Goal: Task Accomplishment & Management: Use online tool/utility

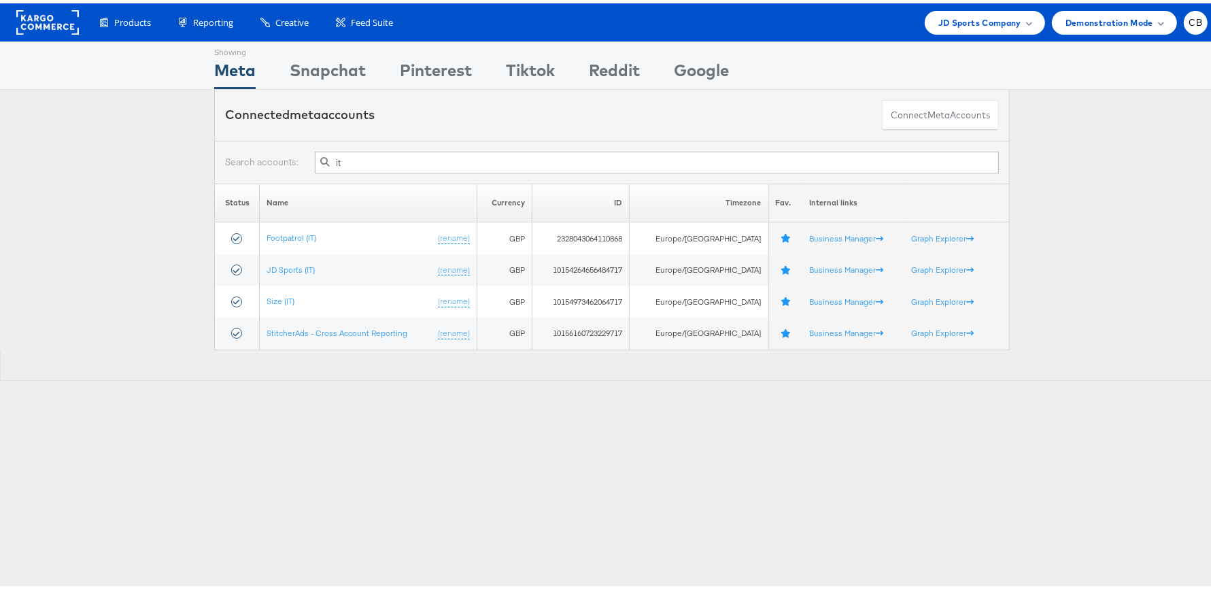
click at [343, 161] on input "it" at bounding box center [657, 159] width 684 height 22
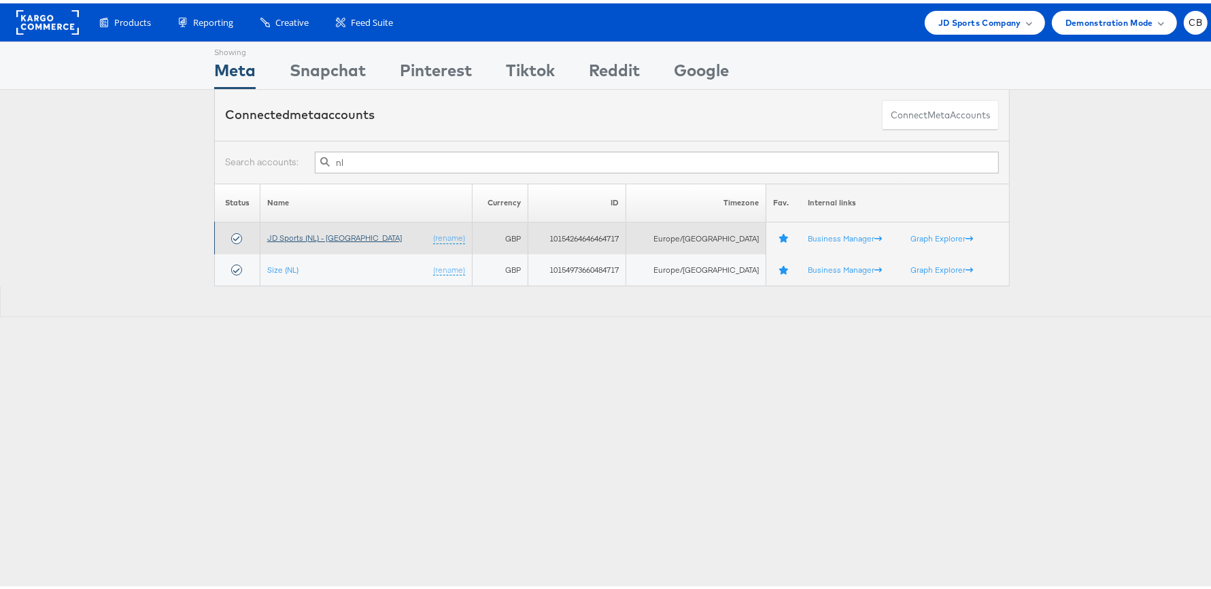
type input "nl"
click at [326, 234] on link "JD Sports (NL) - [GEOGRAPHIC_DATA]" at bounding box center [334, 234] width 135 height 10
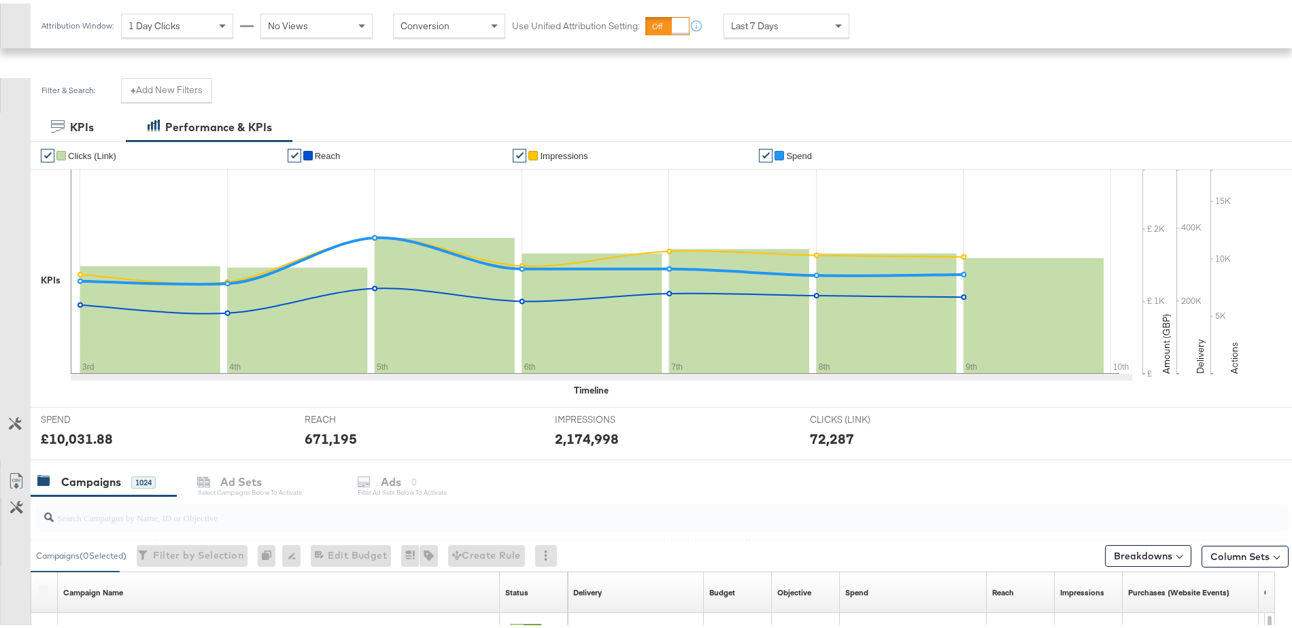
scroll to position [564, 0]
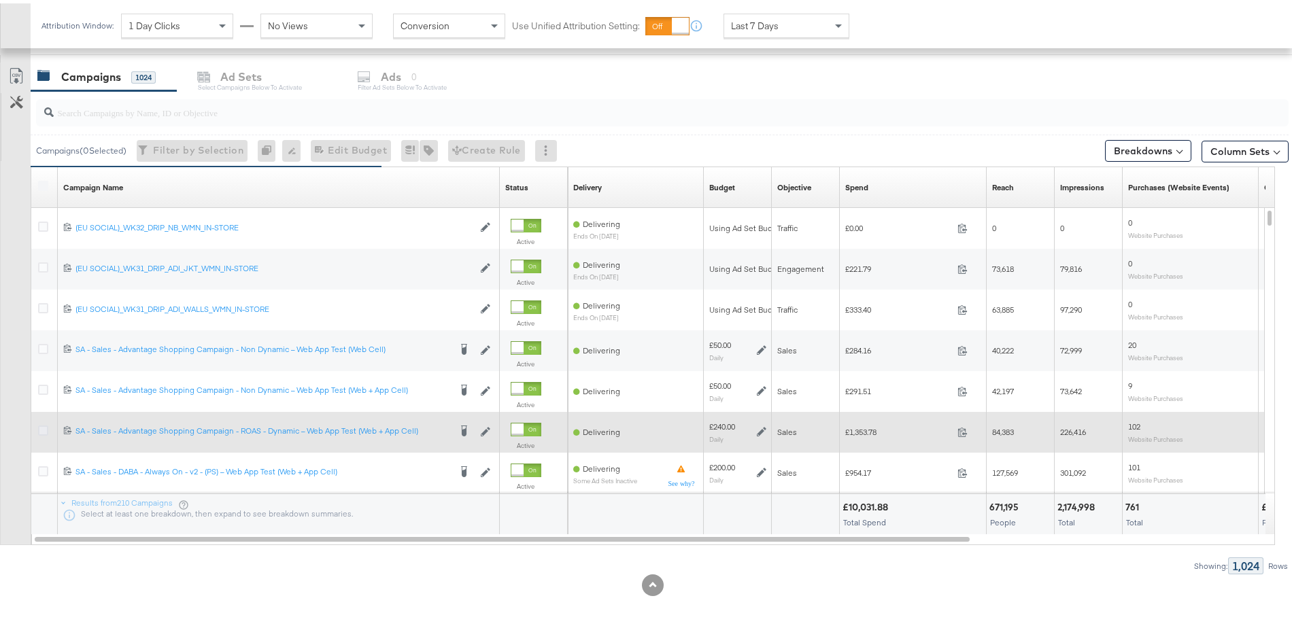
click at [41, 427] on icon at bounding box center [43, 427] width 10 height 10
click at [0, 0] on input "checkbox" at bounding box center [0, 0] width 0 height 0
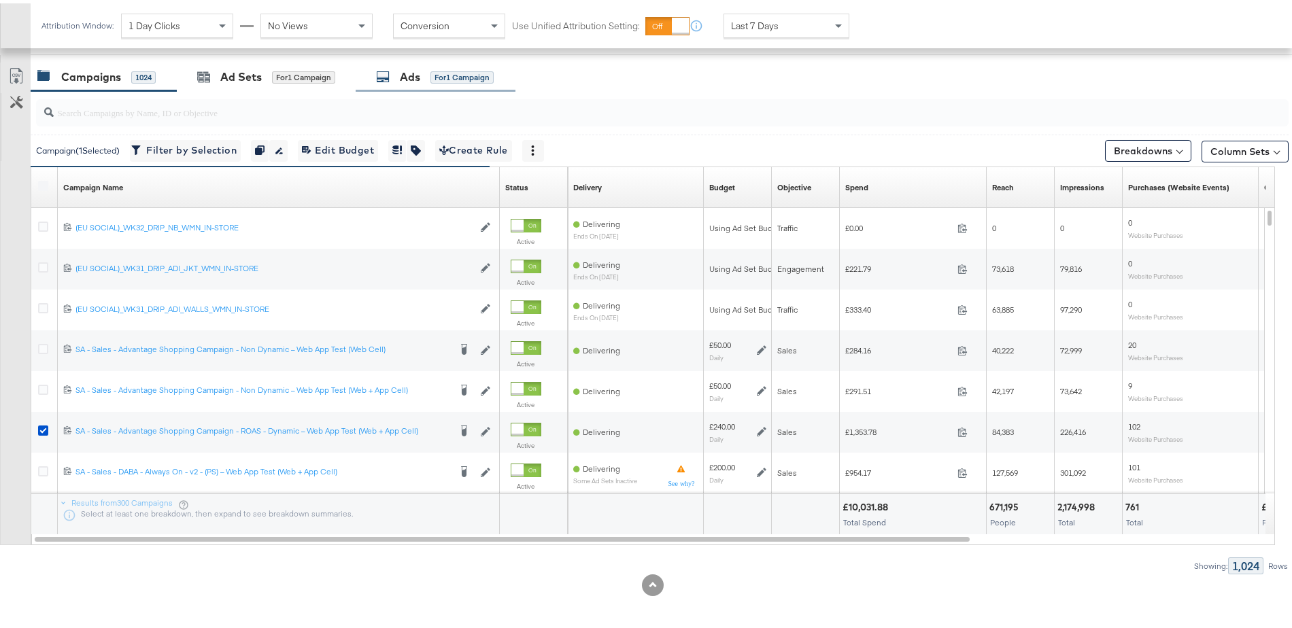
click at [411, 80] on div "Ads for 1 Campaign" at bounding box center [436, 73] width 160 height 29
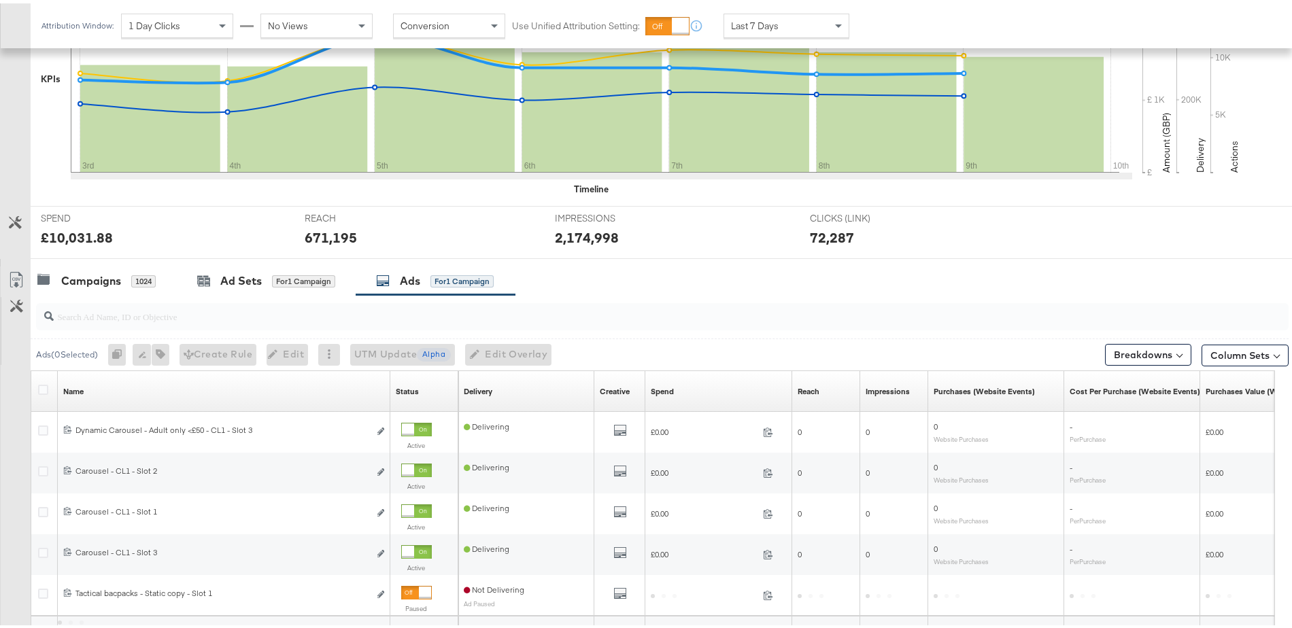
scroll to position [482, 0]
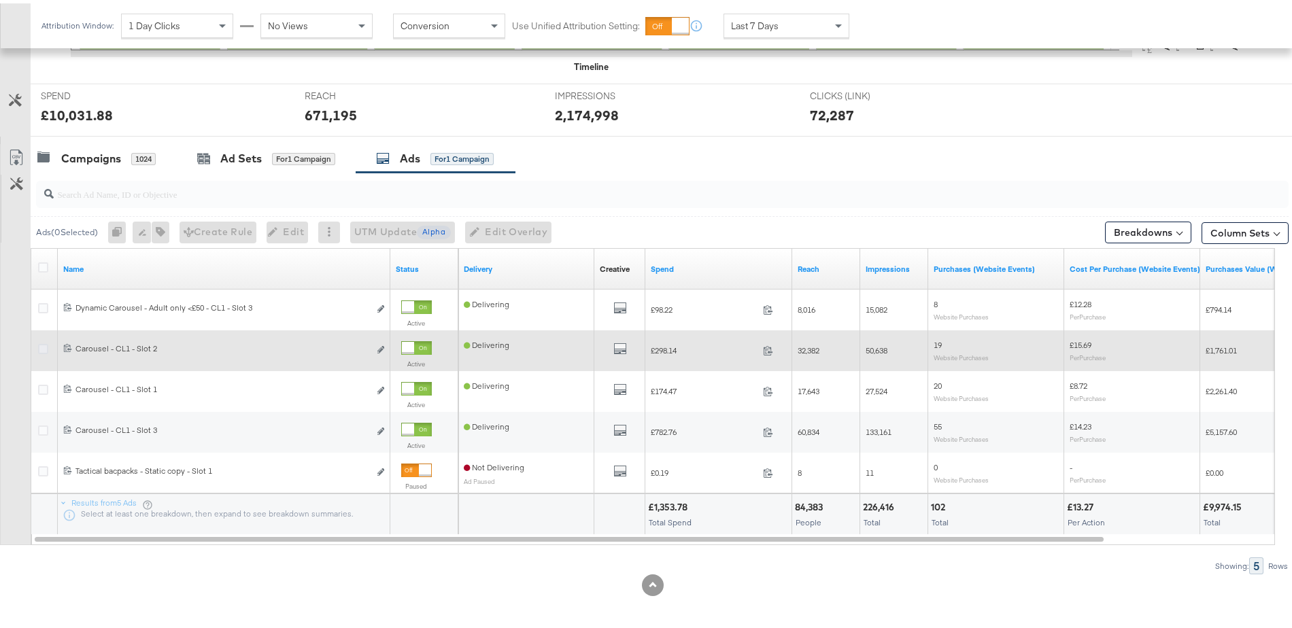
click at [43, 344] on icon at bounding box center [43, 346] width 10 height 10
click at [0, 0] on input "checkbox" at bounding box center [0, 0] width 0 height 0
click at [383, 344] on icon "link" at bounding box center [380, 346] width 7 height 7
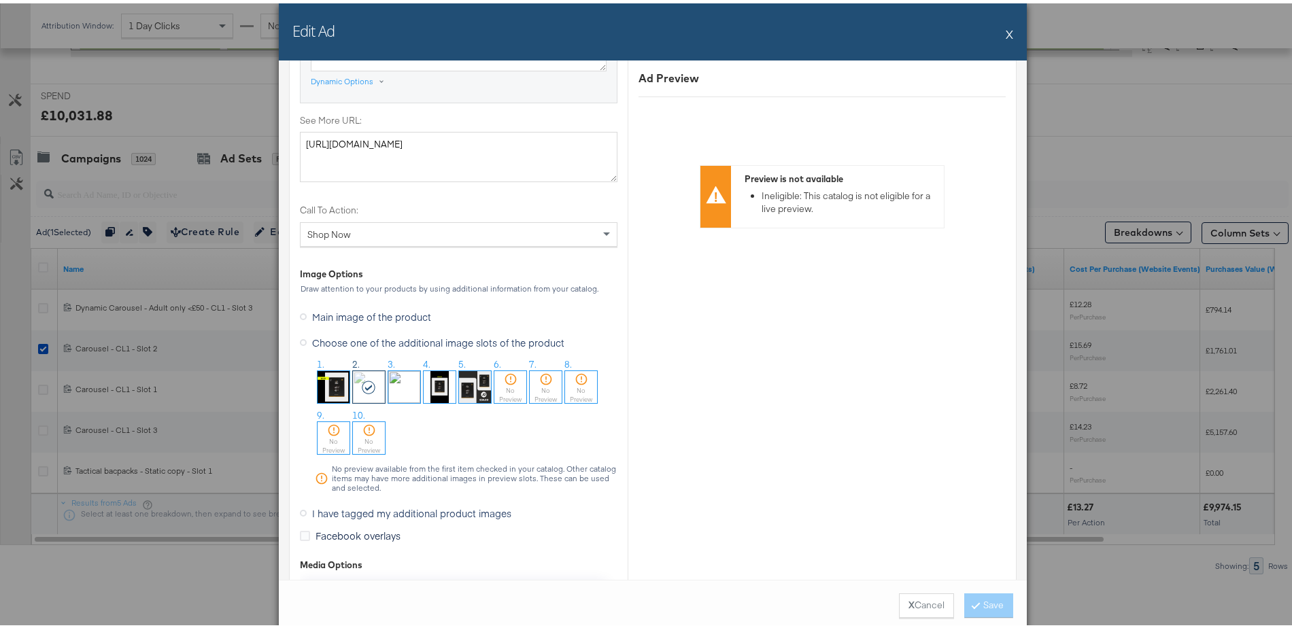
scroll to position [1234, 0]
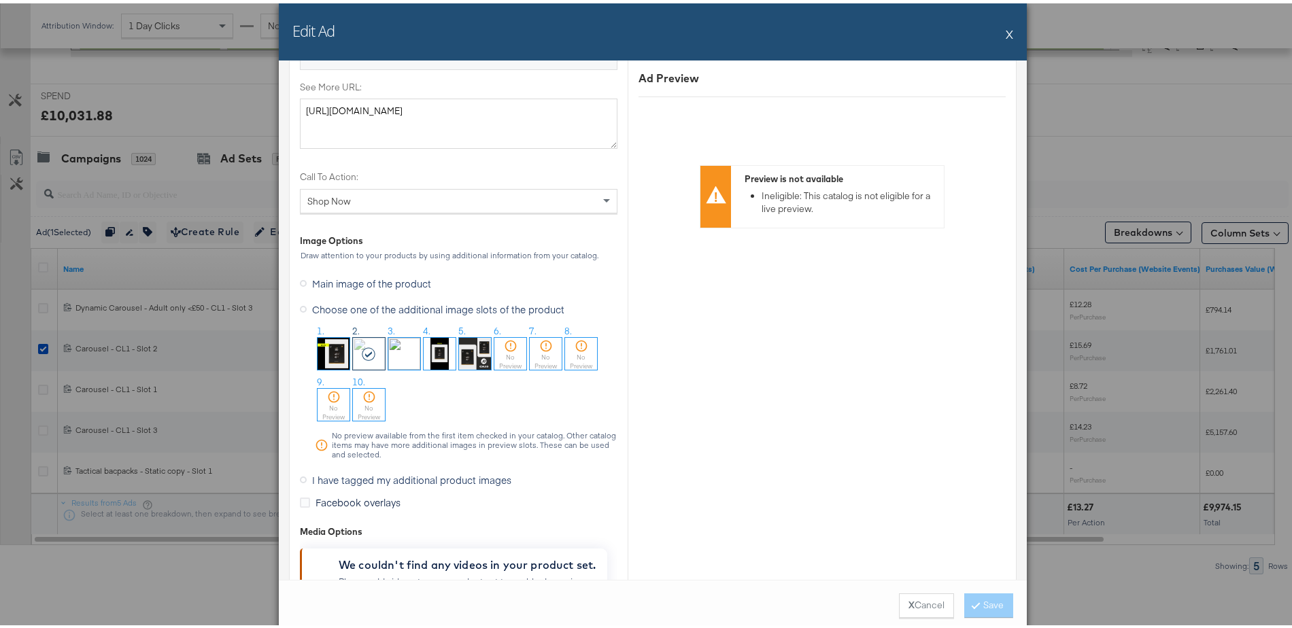
click at [300, 473] on icon at bounding box center [303, 476] width 7 height 7
click at [0, 0] on input "I have tagged my additional product images" at bounding box center [0, 0] width 0 height 0
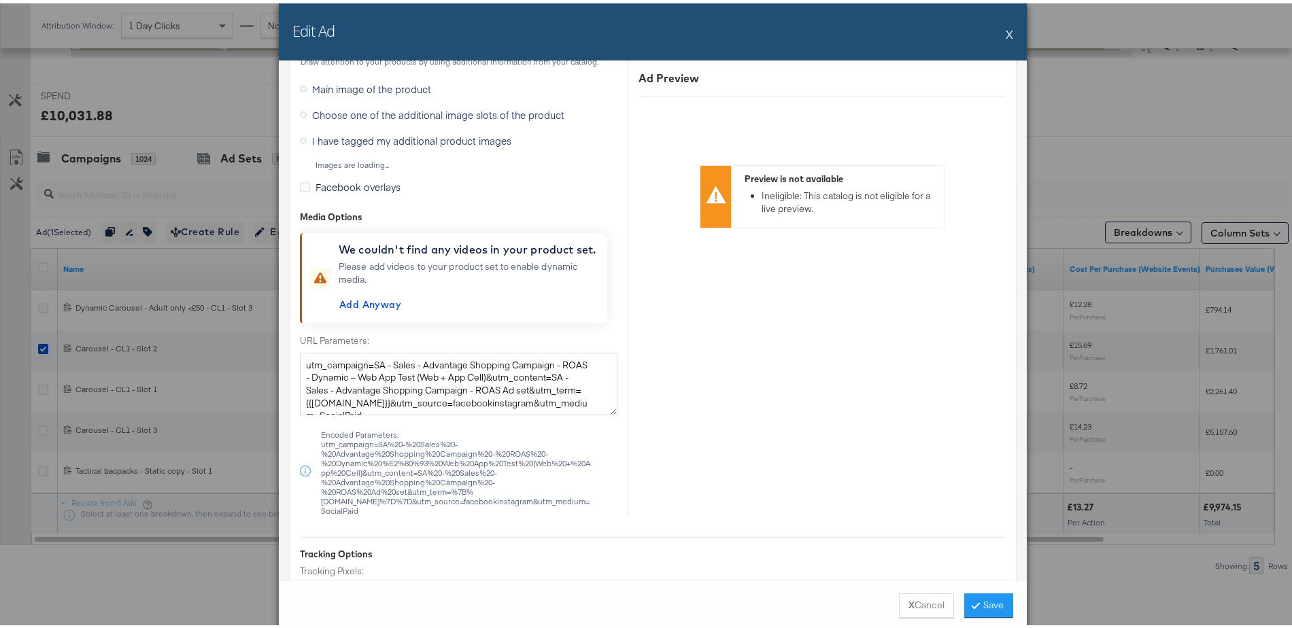
scroll to position [1041, 0]
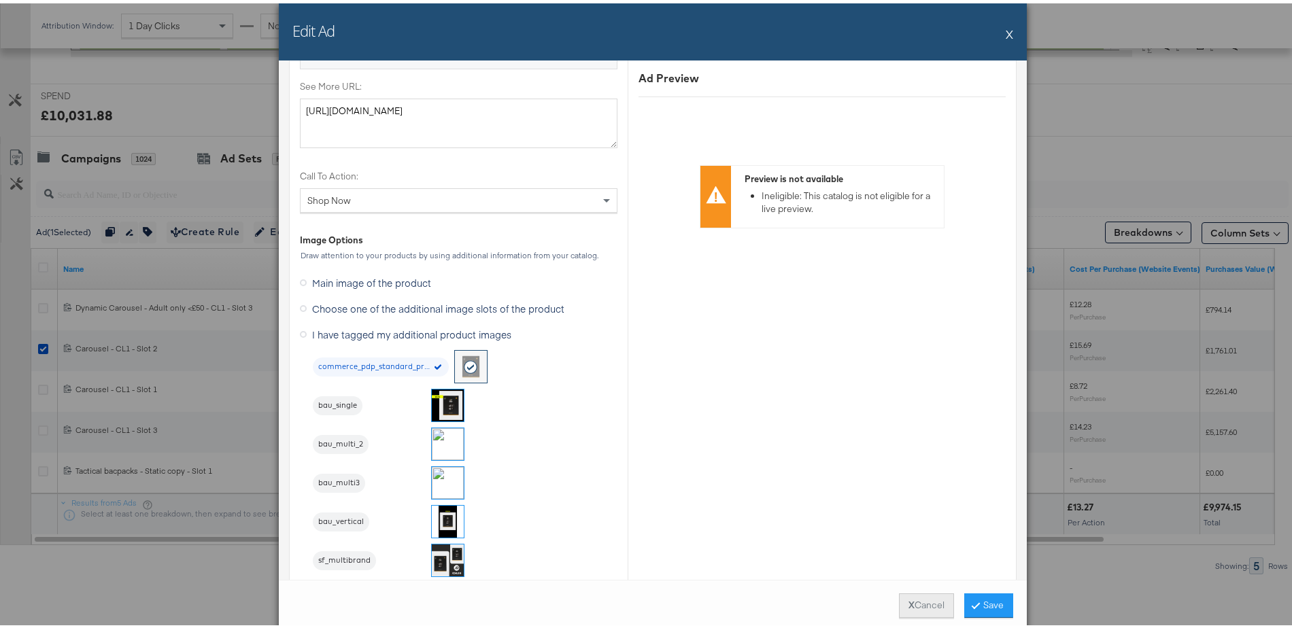
click at [917, 597] on button "X Cancel" at bounding box center [926, 602] width 55 height 24
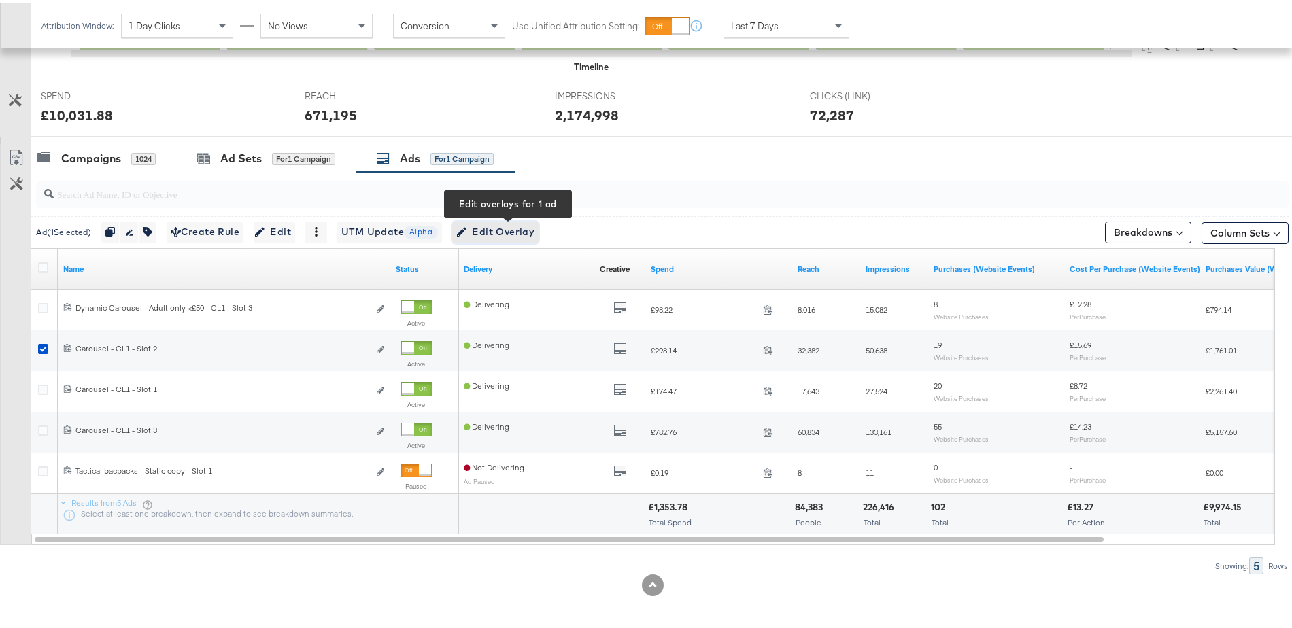
click at [520, 226] on span "Edit Overlay Edit overlays for 1 ad" at bounding box center [495, 228] width 78 height 17
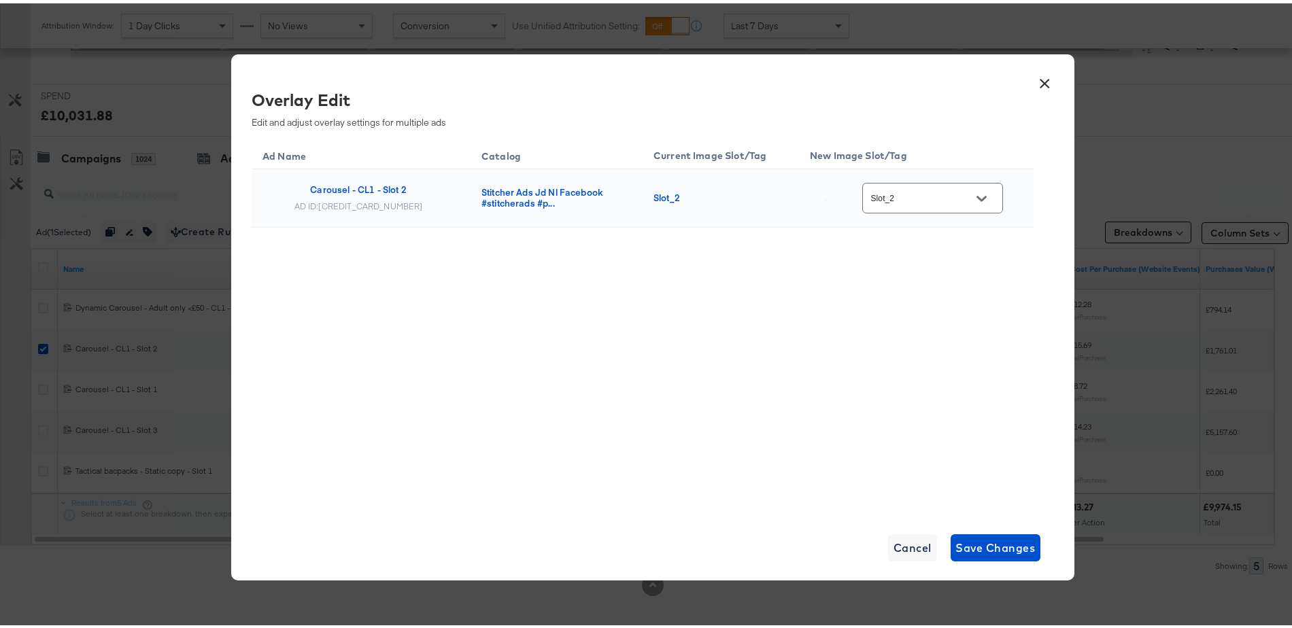
click at [978, 194] on icon "Open" at bounding box center [982, 195] width 10 height 10
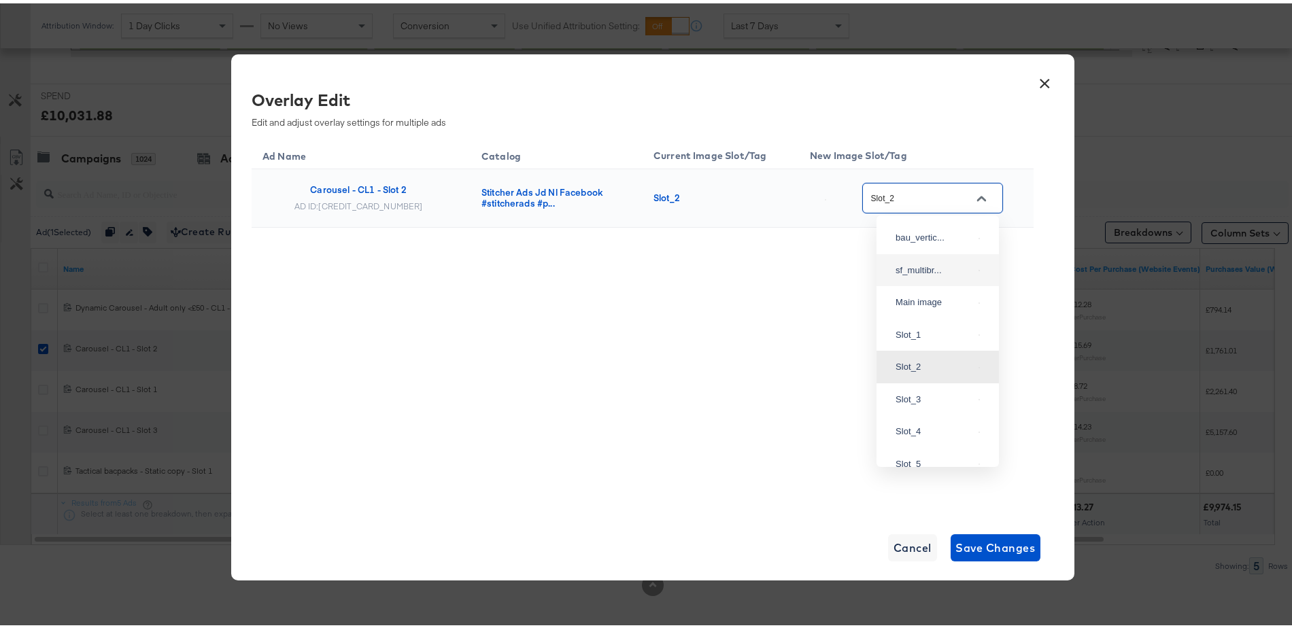
click at [1041, 79] on button "×" at bounding box center [1045, 77] width 24 height 24
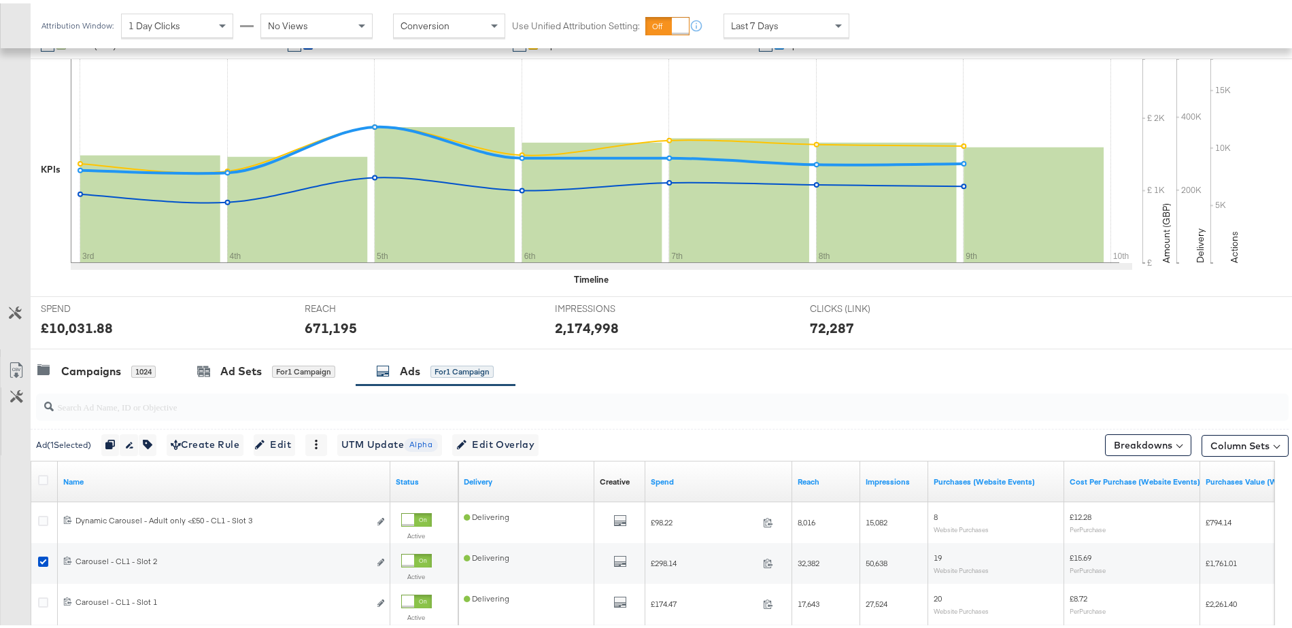
scroll to position [0, 0]
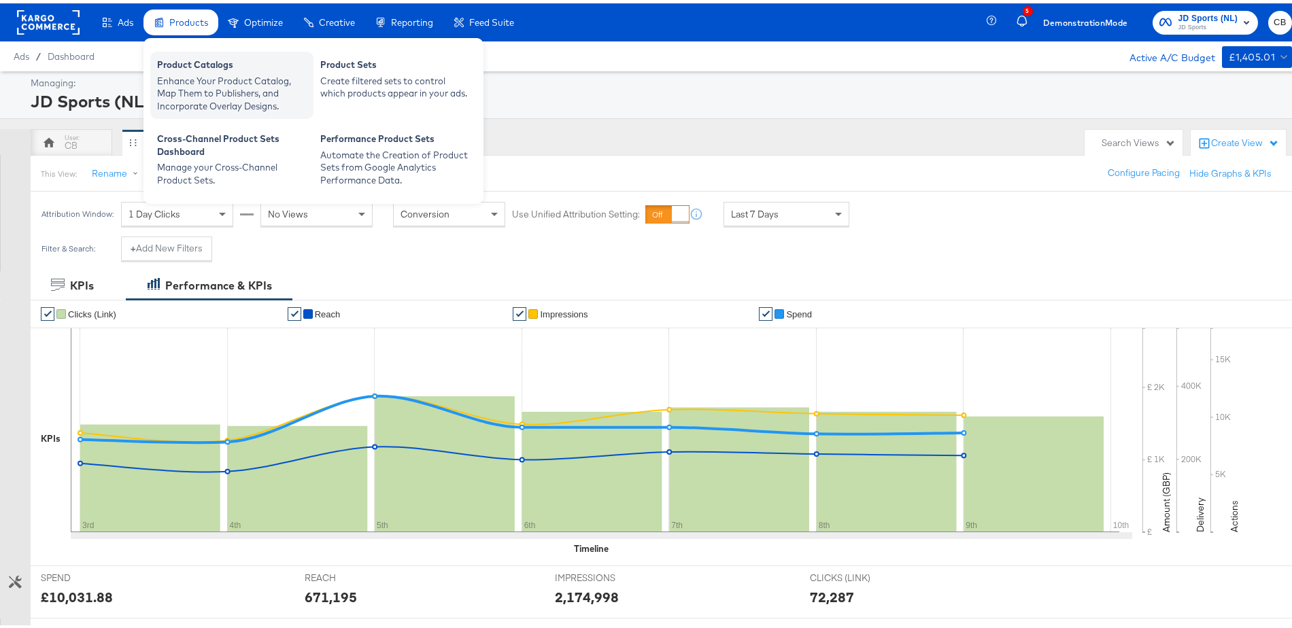
click at [207, 69] on div "Product Catalogs" at bounding box center [232, 63] width 150 height 16
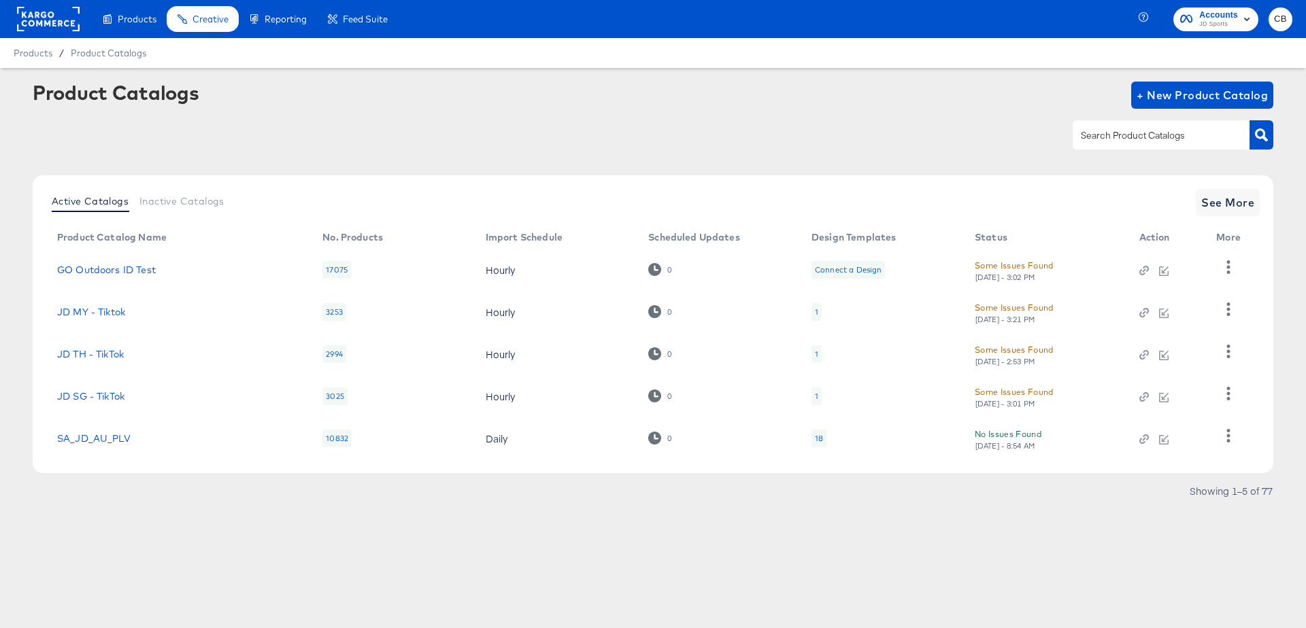
click at [1124, 131] on input "text" at bounding box center [1150, 136] width 145 height 16
type input "outdoors"
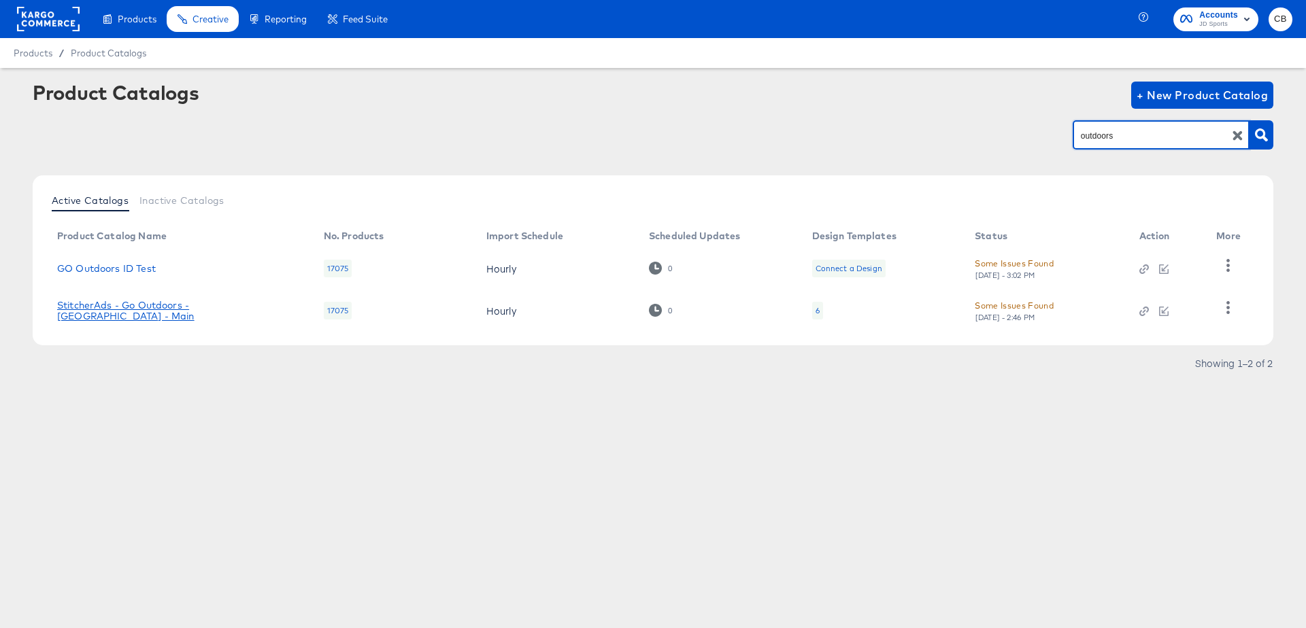
click at [215, 312] on link "StitcherAds - Go Outdoors - UK - Main" at bounding box center [176, 311] width 239 height 22
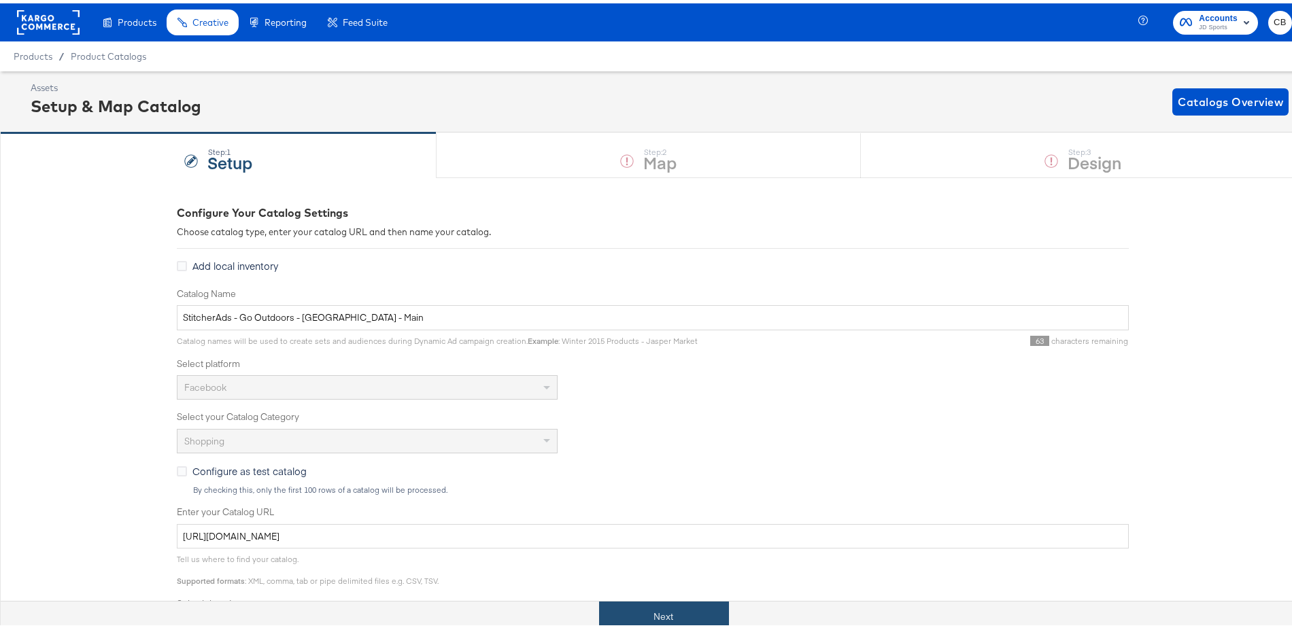
click at [640, 601] on button "Next" at bounding box center [664, 613] width 130 height 31
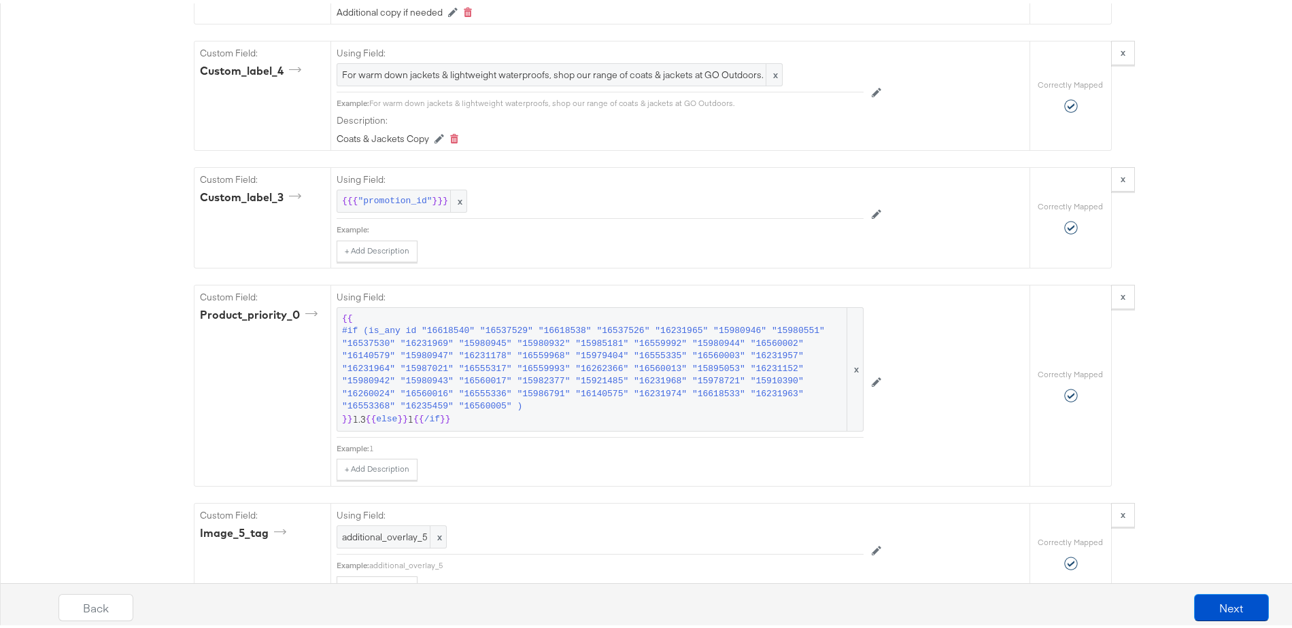
scroll to position [1958, 0]
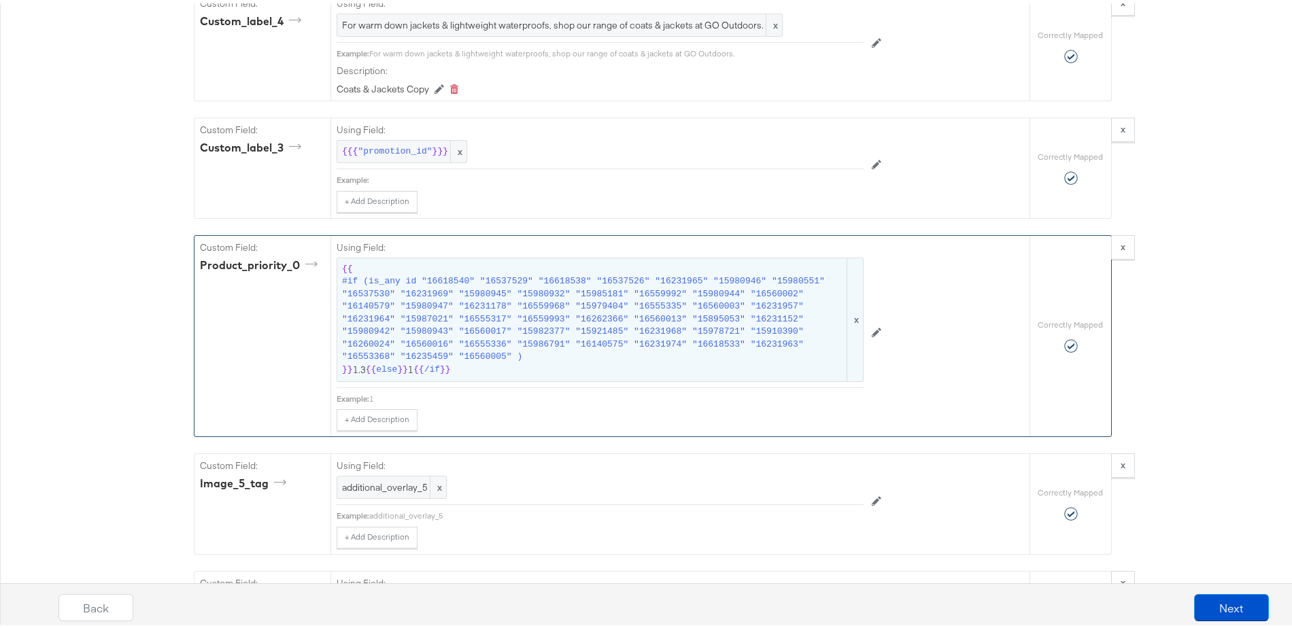
click at [462, 331] on span "#if (is_any id "16618540" "16537529" "16618538" "16537526" "16231965" "15980946…" at bounding box center [593, 316] width 503 height 88
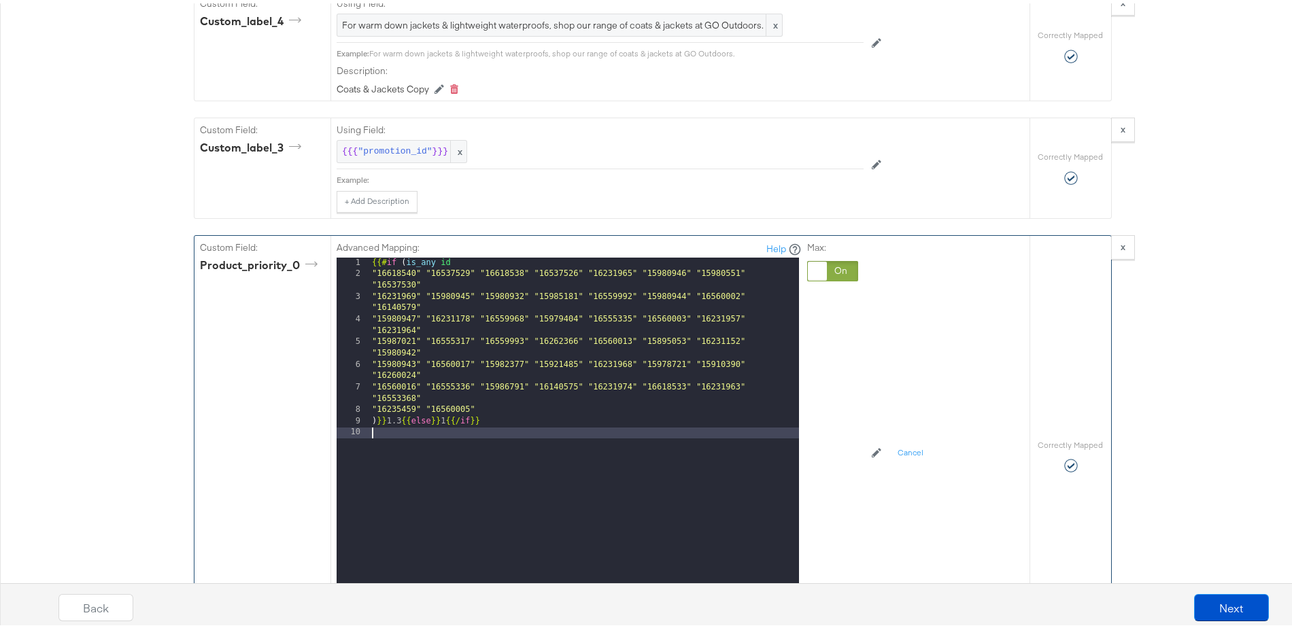
click at [498, 434] on div "{{# if ( is_any id "16618540" "16537529" "16618538" "16537526" "16231965" "1598…" at bounding box center [584, 435] width 430 height 362
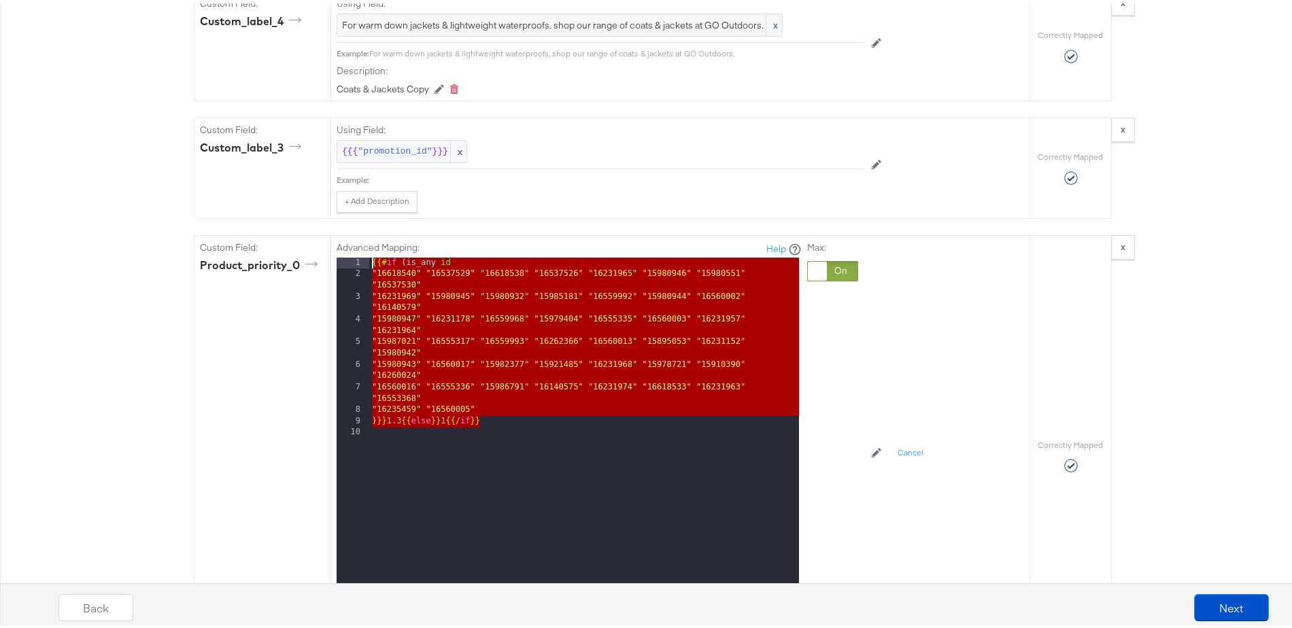
drag, startPoint x: 515, startPoint y: 430, endPoint x: 305, endPoint y: 228, distance: 291.5
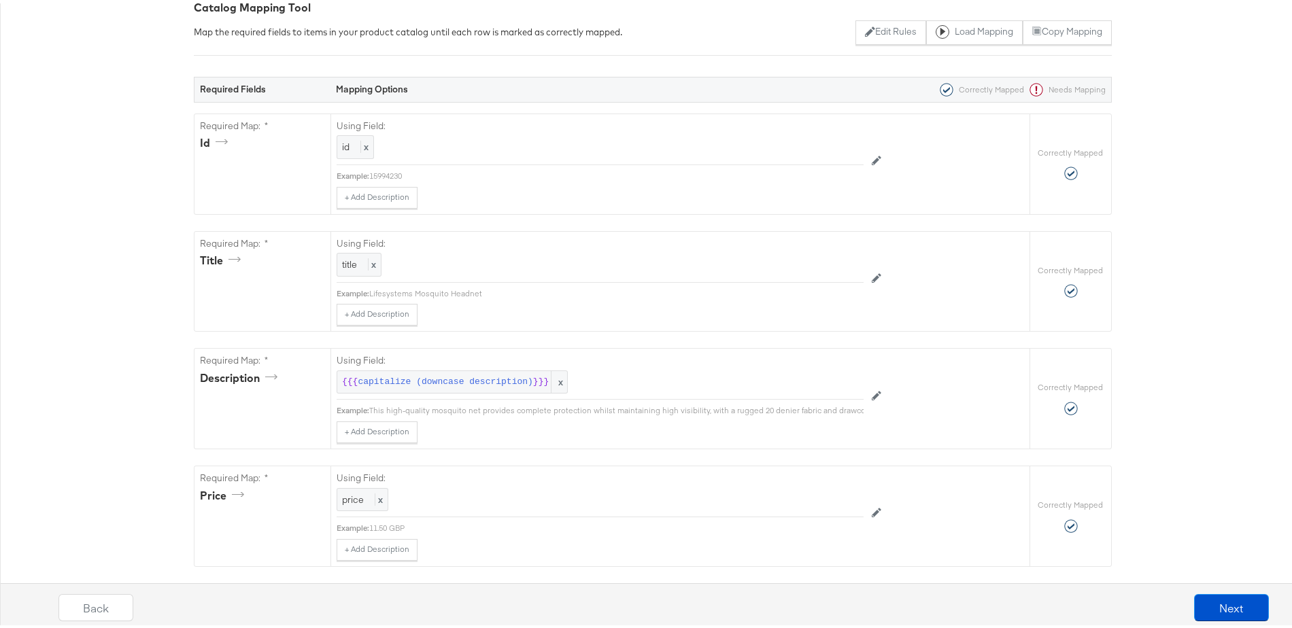
scroll to position [0, 0]
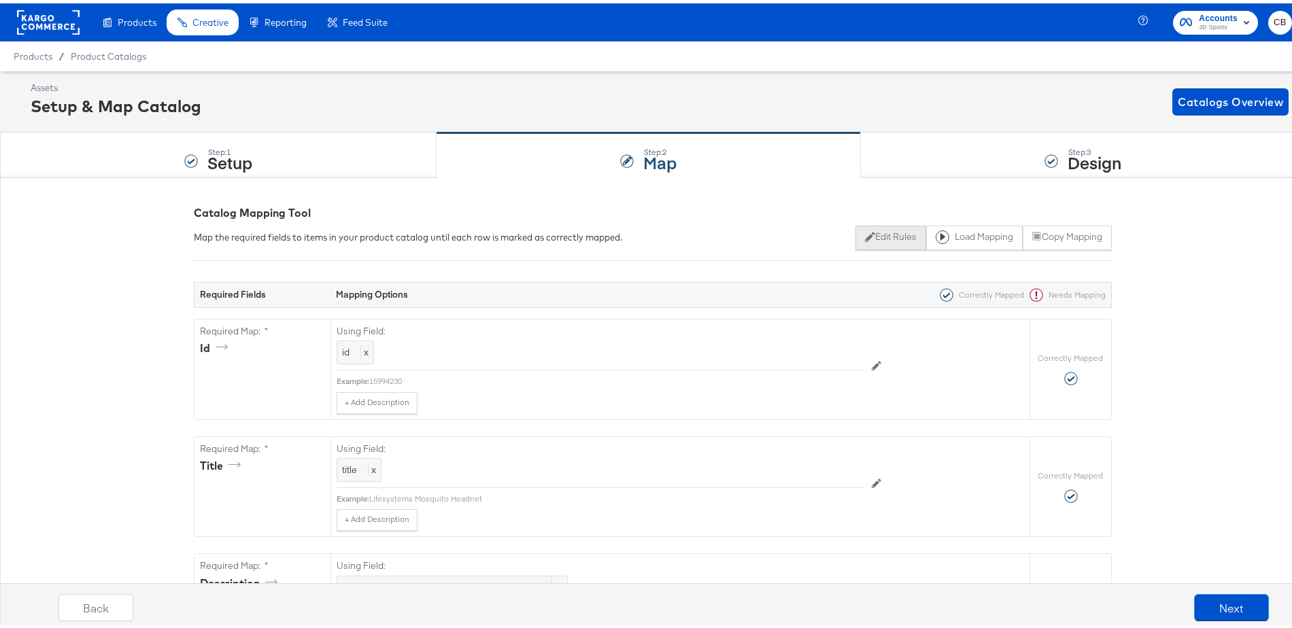
click at [880, 233] on button "Edit Rules" at bounding box center [891, 234] width 70 height 24
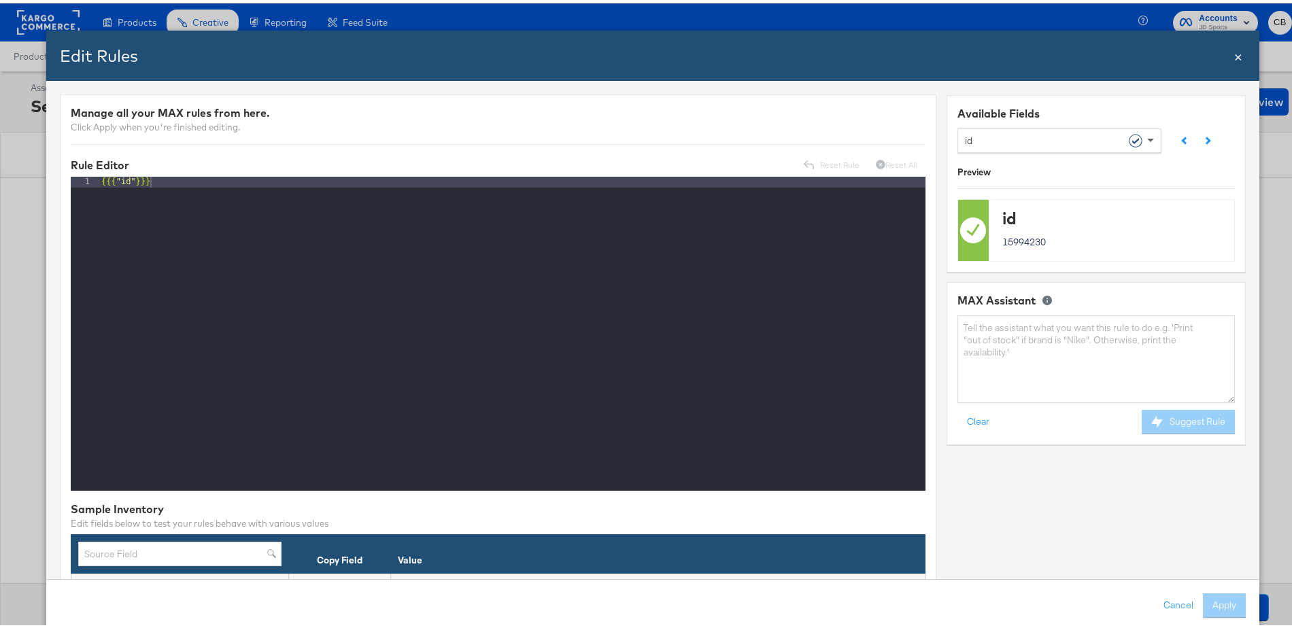
click at [1144, 133] on span at bounding box center [1152, 136] width 17 height 23
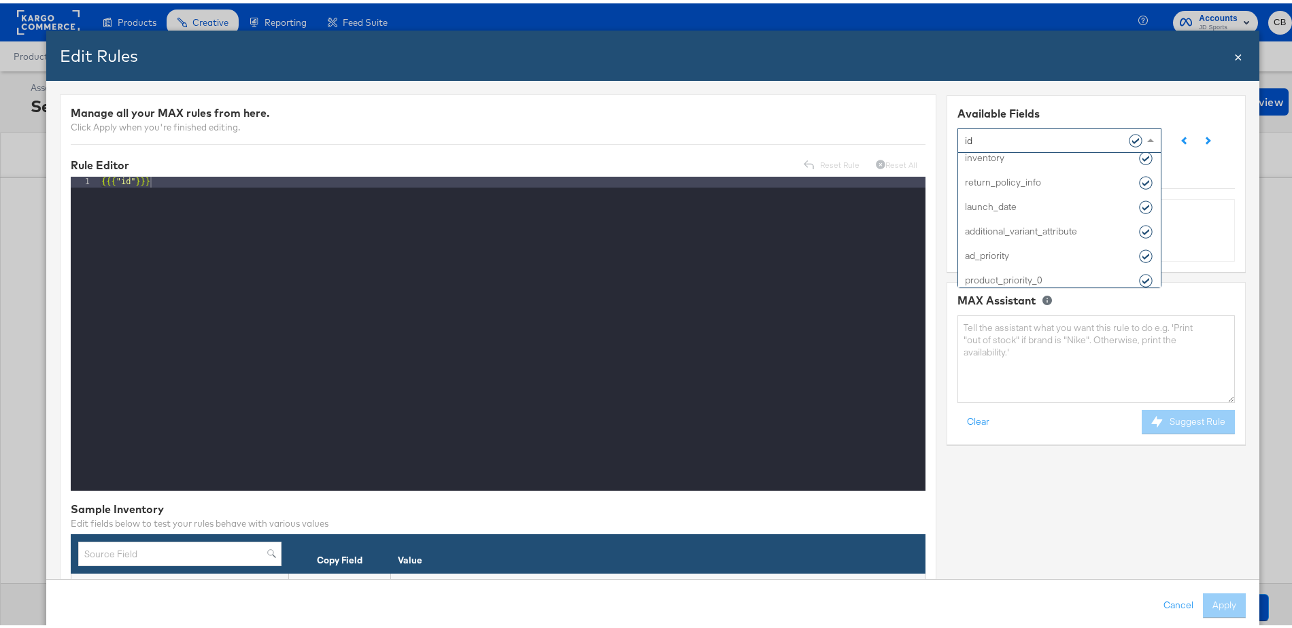
scroll to position [1923, 0]
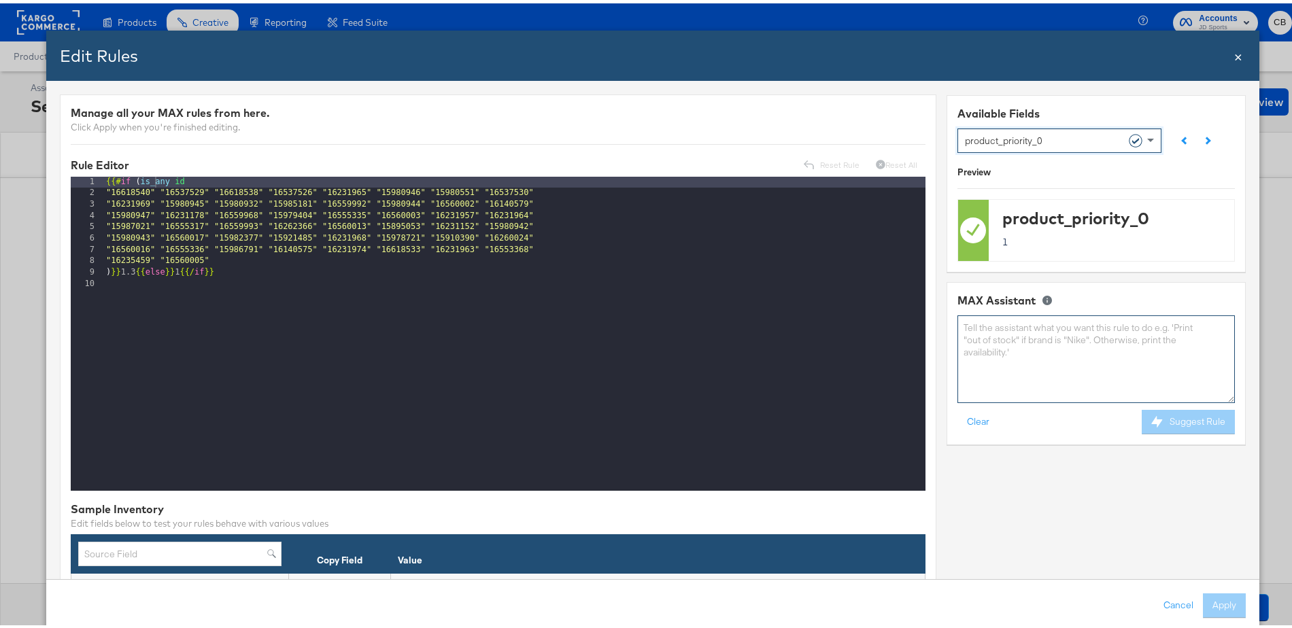
click at [1000, 325] on textarea at bounding box center [1096, 356] width 277 height 88
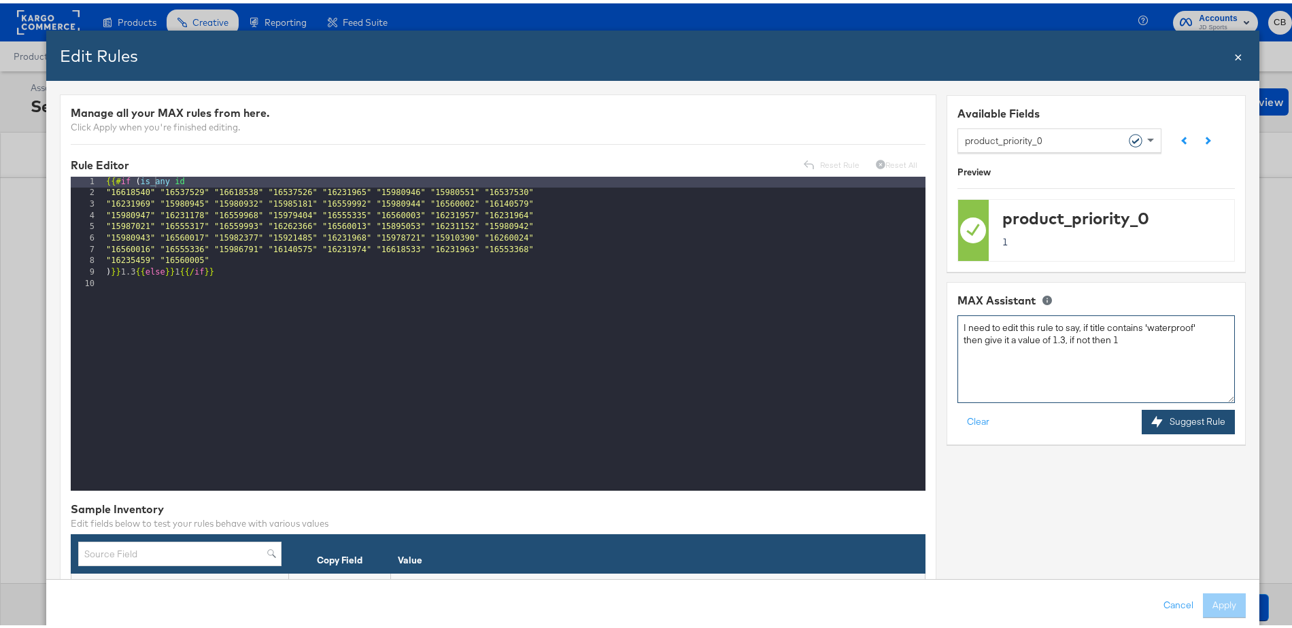
type textarea "I need to edit this rule to say, if title contains 'waterproof' then give it a …"
click at [1184, 419] on button "Suggest Rule" at bounding box center [1188, 419] width 93 height 24
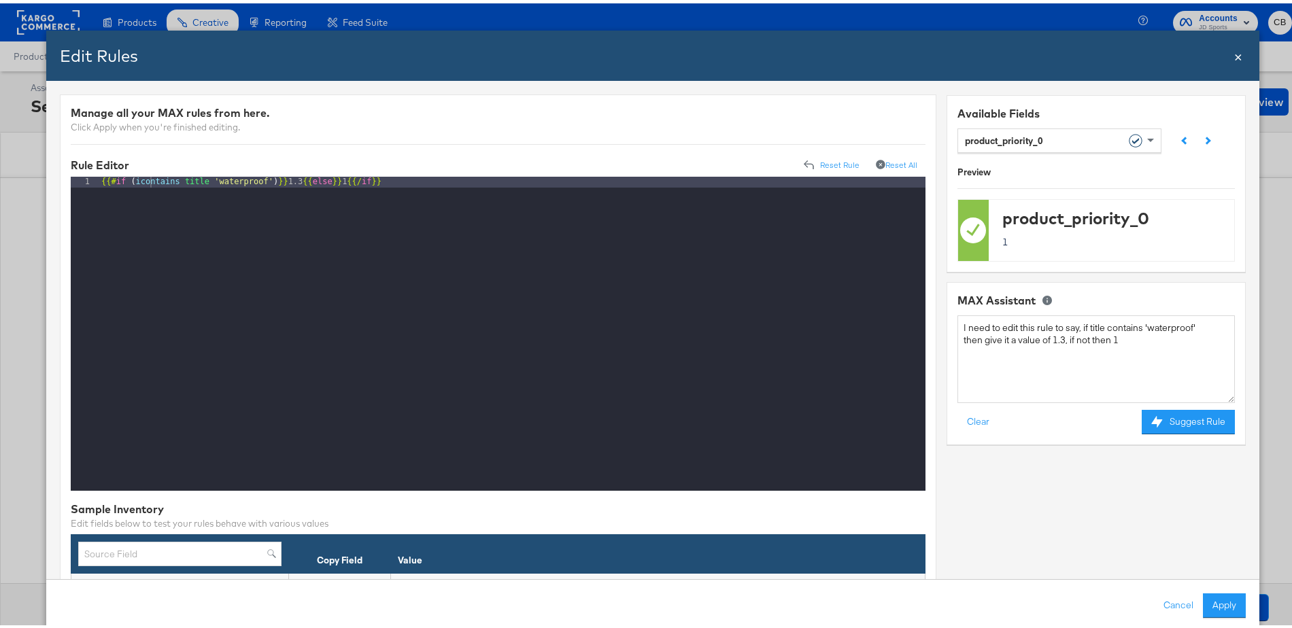
click at [424, 182] on div "{{# if ( icontains title 'waterproof' ) }} 1.3 {{ else }} 1 {{/ if }}" at bounding box center [512, 341] width 827 height 337
click at [1234, 54] on span "×" at bounding box center [1238, 52] width 8 height 18
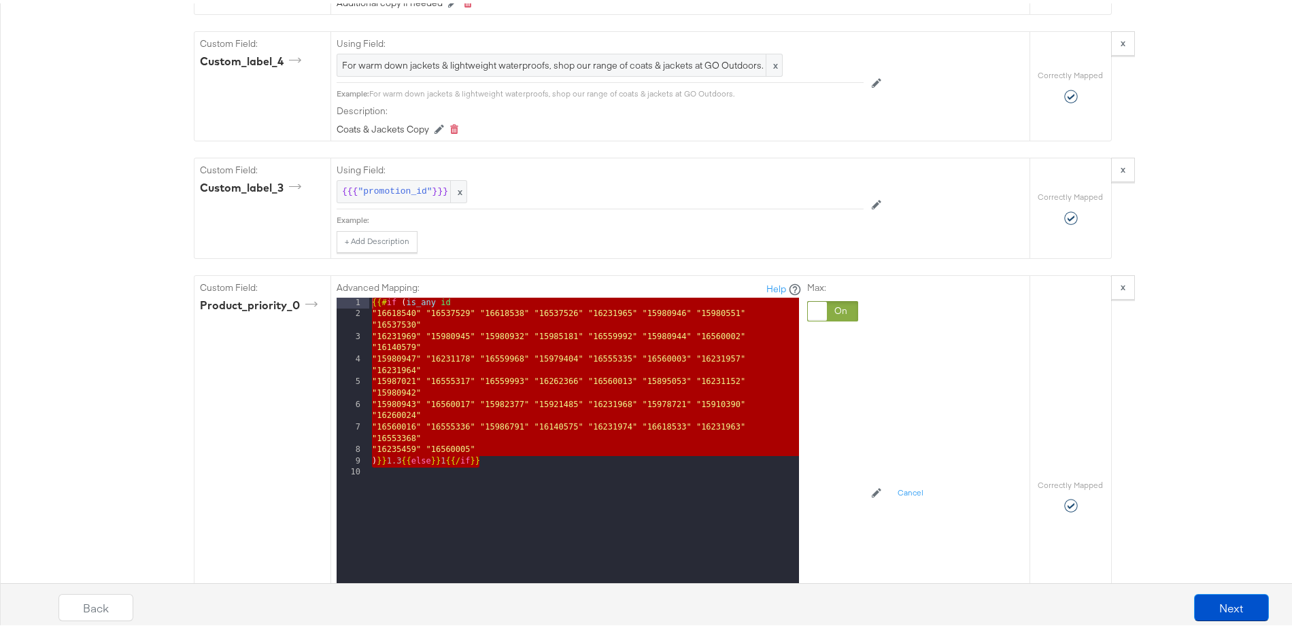
scroll to position [1991, 0]
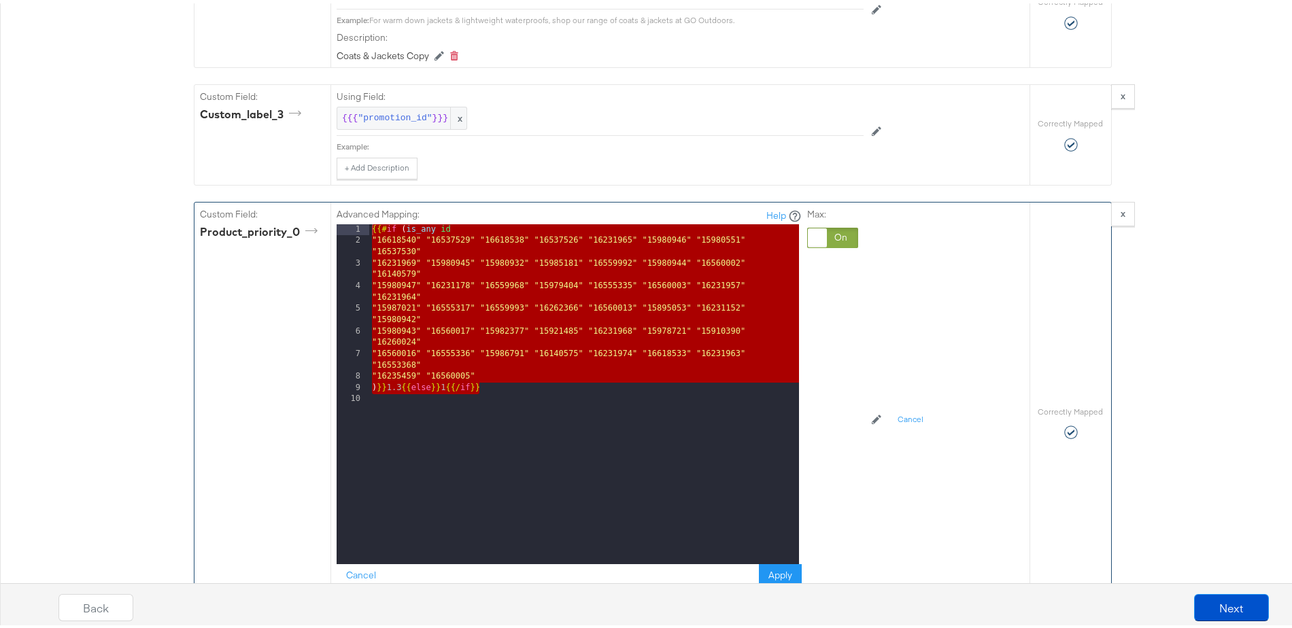
click at [501, 401] on div "{{# if ( is_any id "16618540" "16537529" "16618538" "16537526" "16231965" "1598…" at bounding box center [584, 402] width 430 height 362
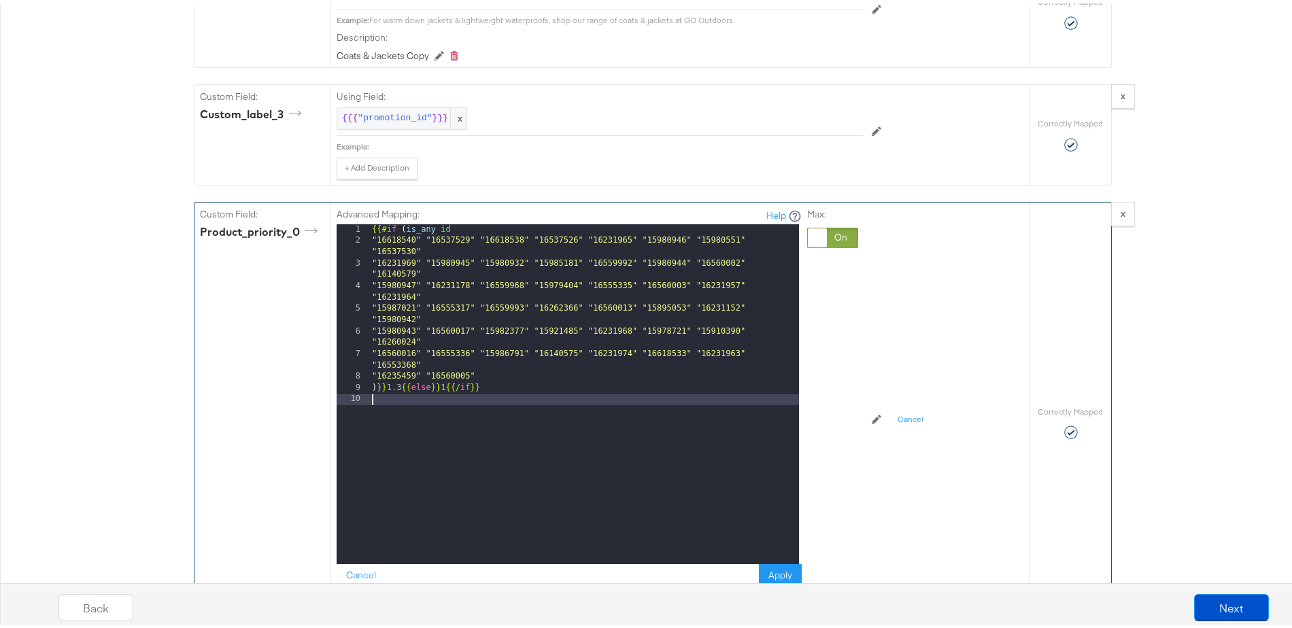
click at [501, 401] on div "{{# if ( is_any id "16618540" "16537529" "16618538" "16537526" "16231965" "1598…" at bounding box center [584, 402] width 430 height 362
click at [507, 394] on div "{{# if ( is_any id "16618540" "16537529" "16618538" "16537526" "16231965" "1598…" at bounding box center [584, 402] width 430 height 362
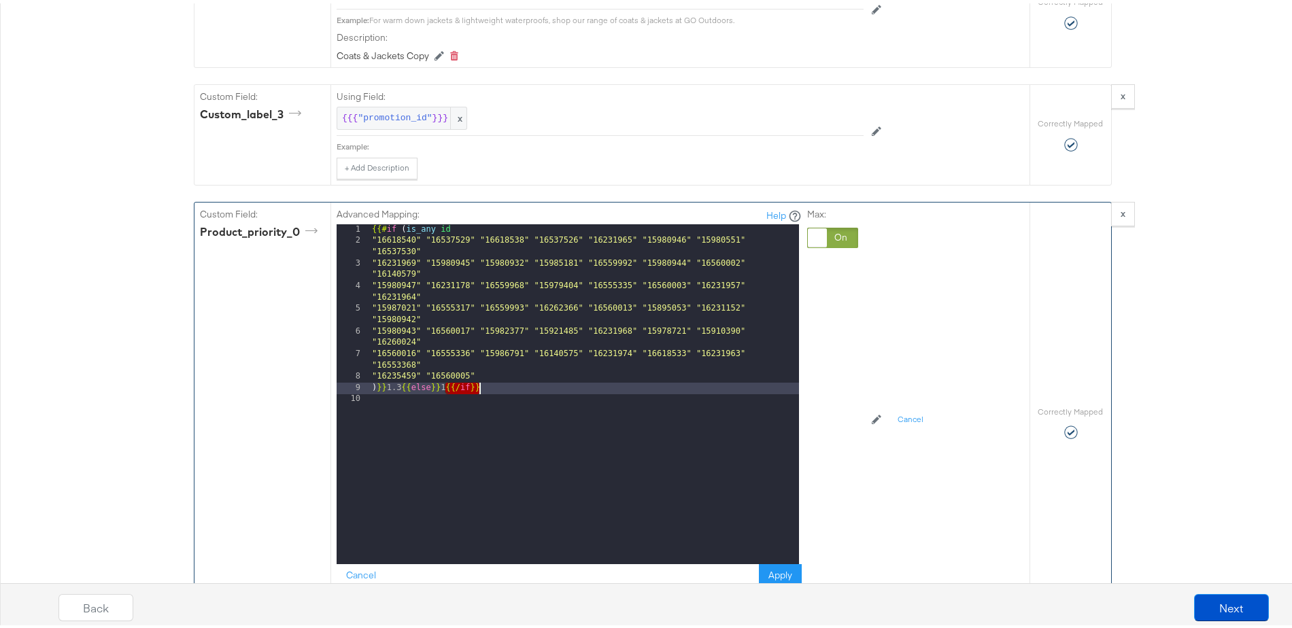
click at [507, 394] on div "{{# if ( is_any id "16618540" "16537529" "16618538" "16537526" "16231965" "1598…" at bounding box center [584, 402] width 430 height 362
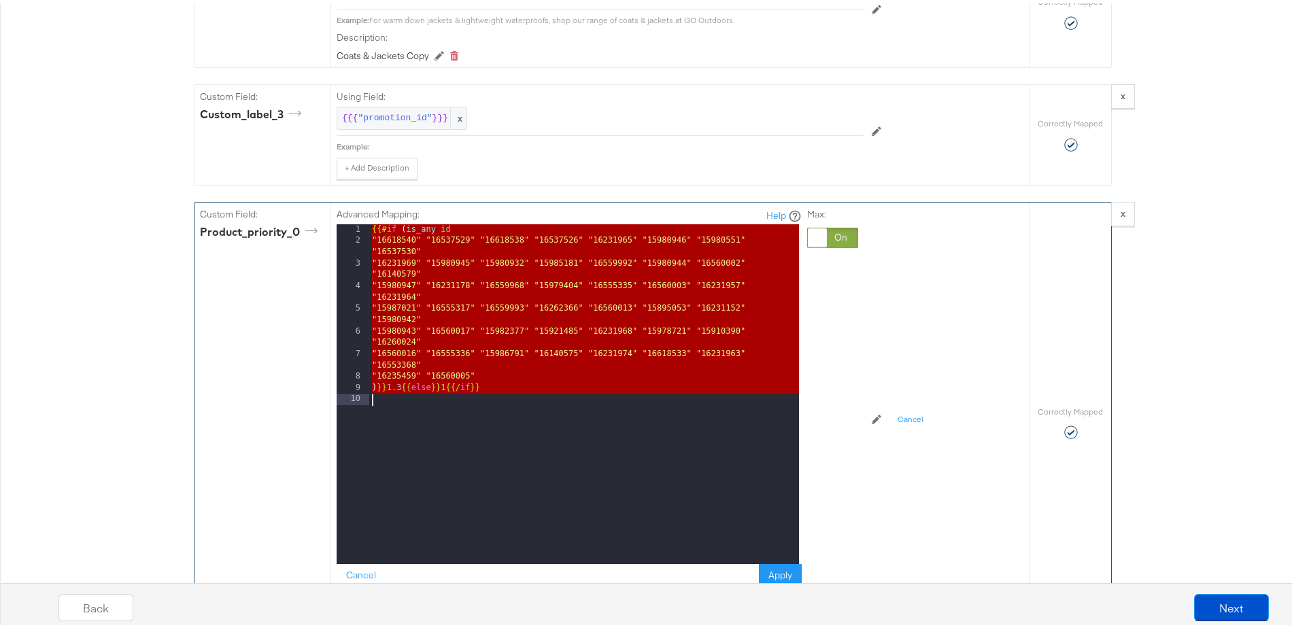
click at [507, 394] on div "{{# if ( is_any id "16618540" "16537529" "16618538" "16537526" "16231965" "1598…" at bounding box center [584, 402] width 430 height 362
click at [536, 399] on div "{{# if ( is_any id "16618540" "16537529" "16618538" "16537526" "16231965" "1598…" at bounding box center [584, 402] width 430 height 362
drag, startPoint x: 561, startPoint y: 399, endPoint x: 327, endPoint y: 220, distance: 294.9
click at [331, 220] on div "Advanced Mapping: Help 1 2 3 4 5 6 7 8 9 10 {{# if ( is_any id "16618540" "1653…" at bounding box center [680, 419] width 699 height 441
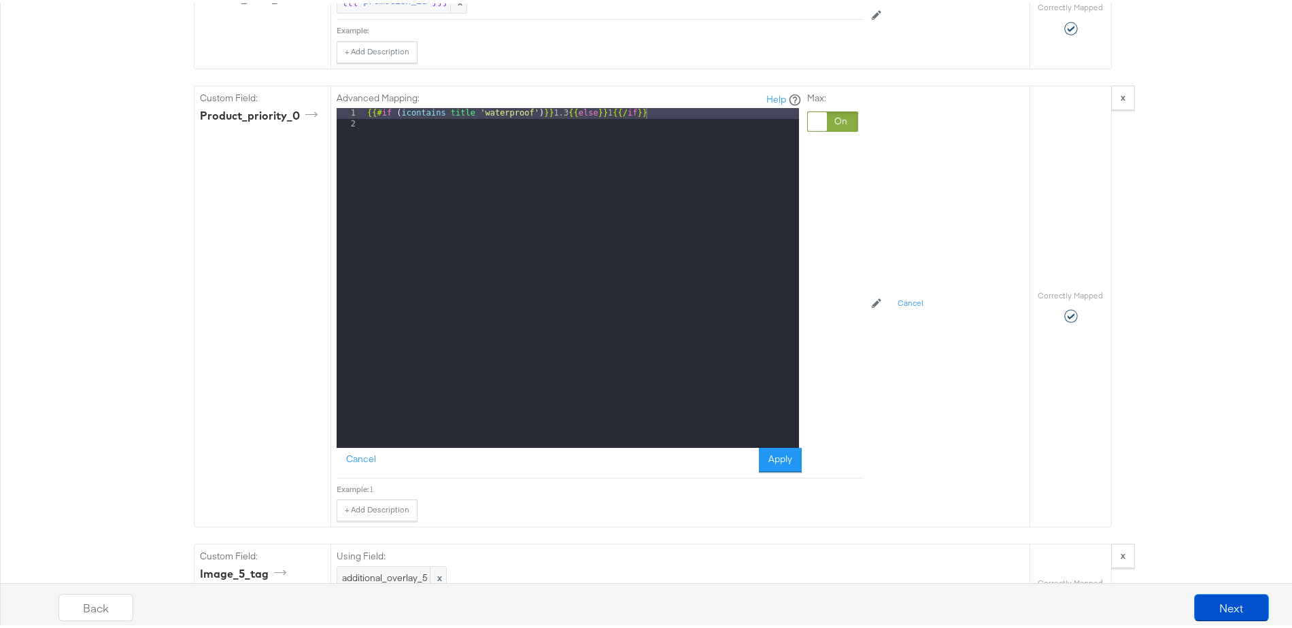
scroll to position [2137, 0]
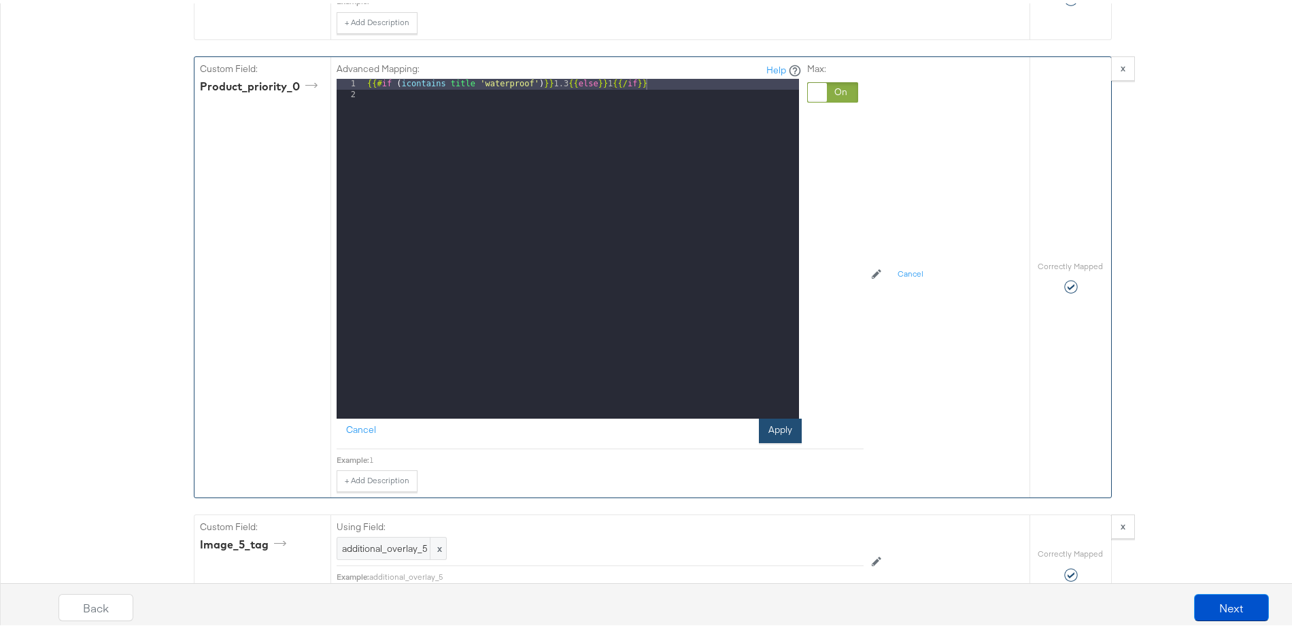
click at [776, 431] on button "Apply" at bounding box center [780, 428] width 43 height 24
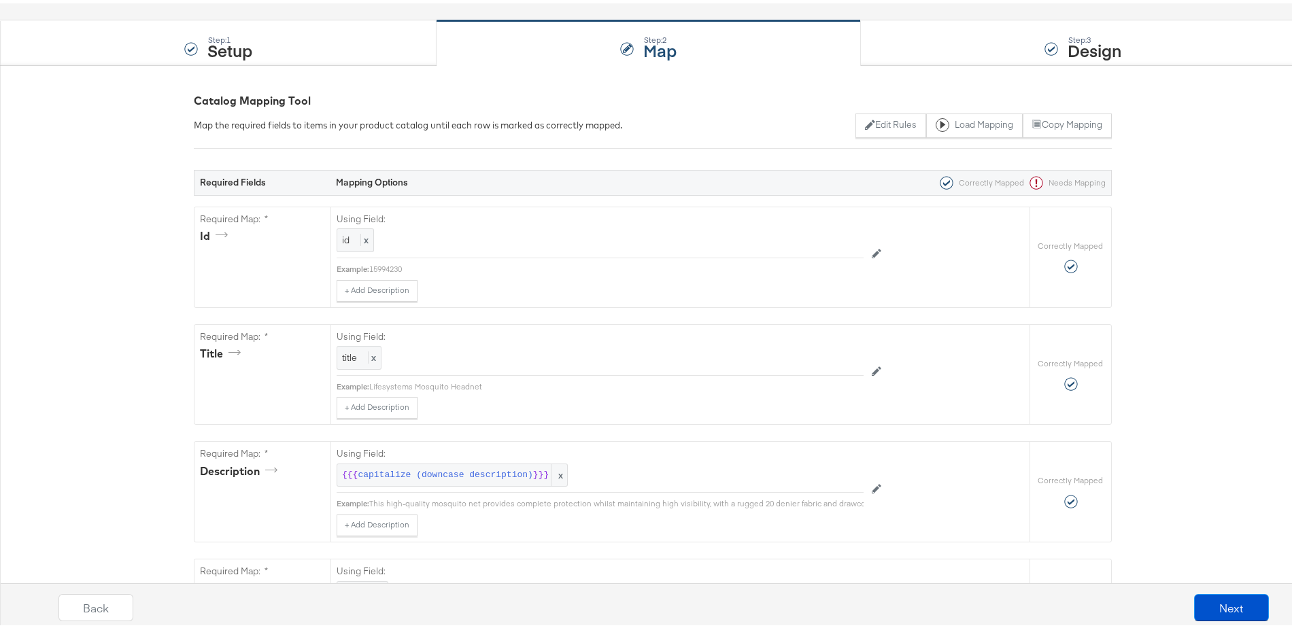
scroll to position [0, 0]
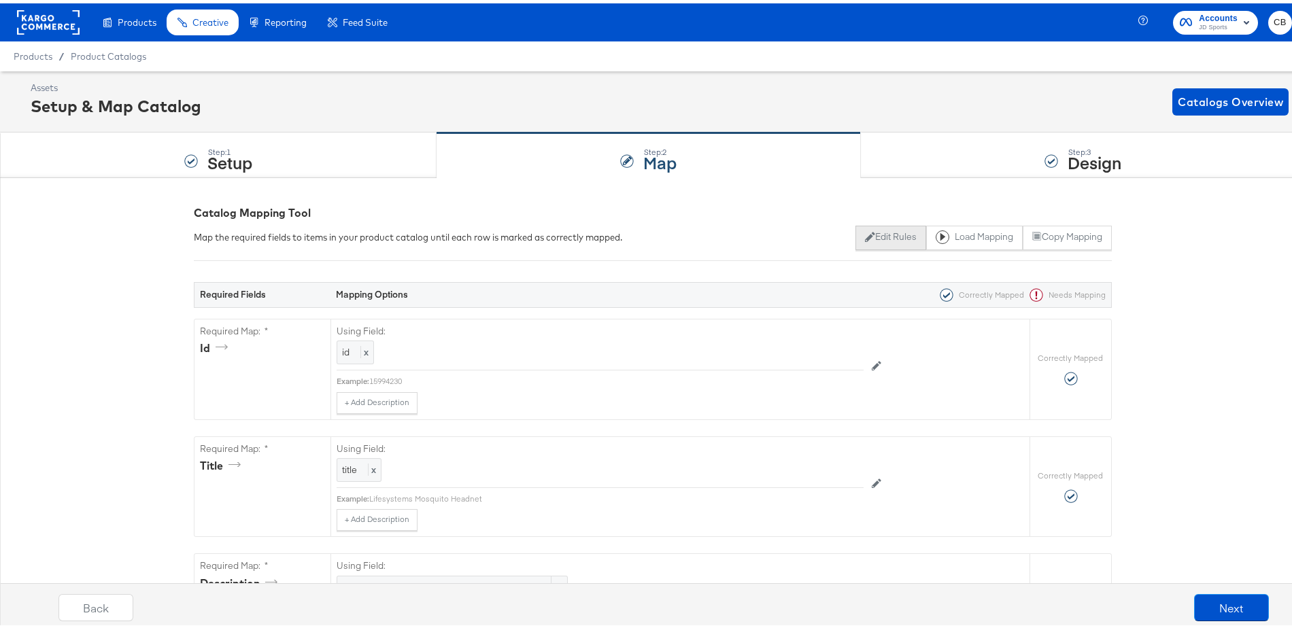
click at [865, 231] on icon at bounding box center [870, 234] width 10 height 10
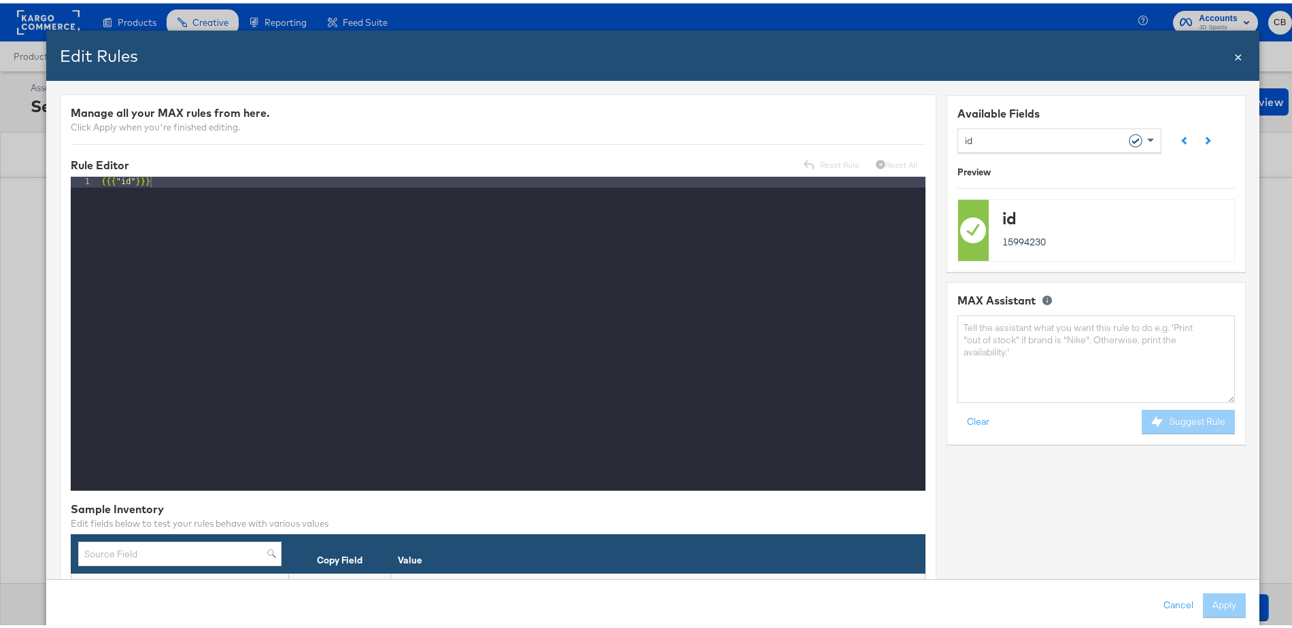
click at [1144, 129] on span at bounding box center [1152, 136] width 17 height 23
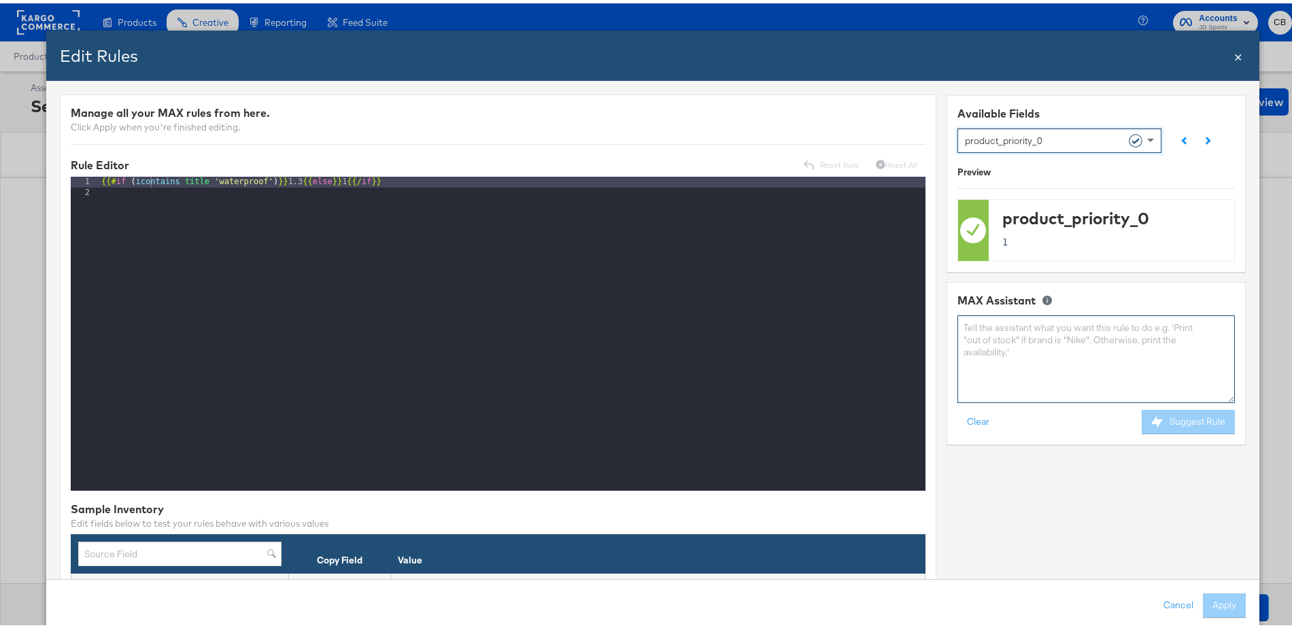
click at [997, 347] on textarea at bounding box center [1096, 356] width 277 height 88
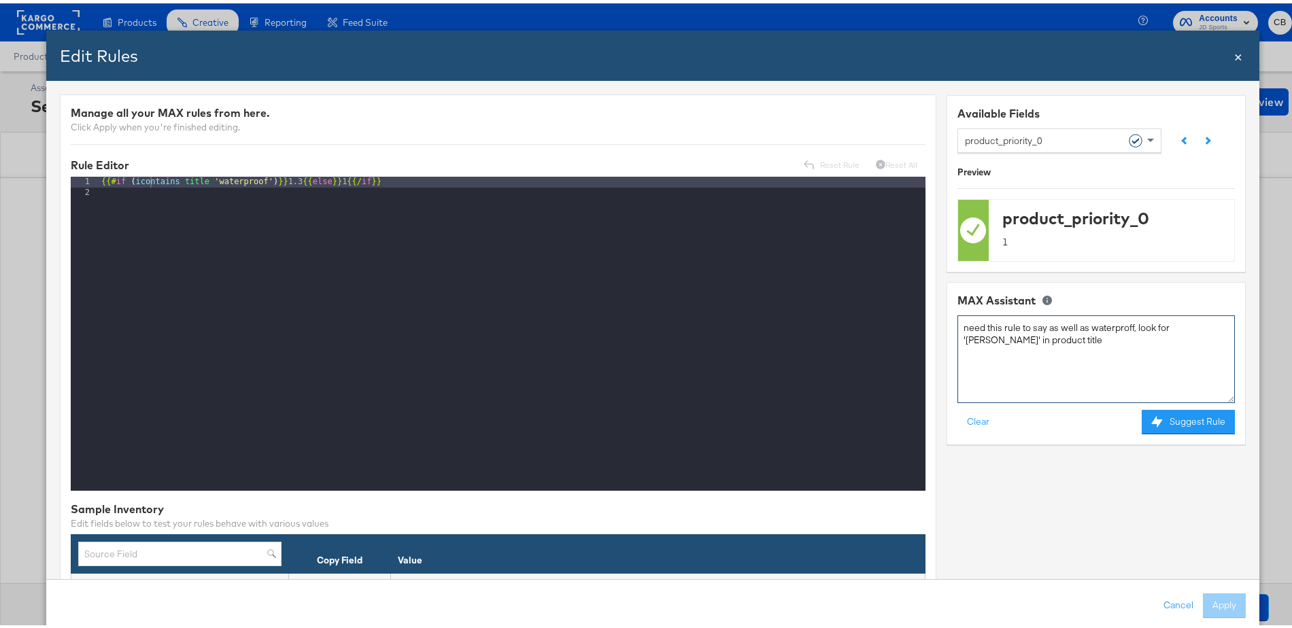
click at [1114, 324] on textarea "need this rule to say as well as waterproff, look for 'gore' in product title" at bounding box center [1096, 356] width 277 height 88
click at [1033, 342] on textarea "need this rule to say as well as waterproof, look for 'gore' in product title" at bounding box center [1096, 356] width 277 height 88
click at [1176, 416] on button "Suggest Rule" at bounding box center [1188, 419] width 93 height 24
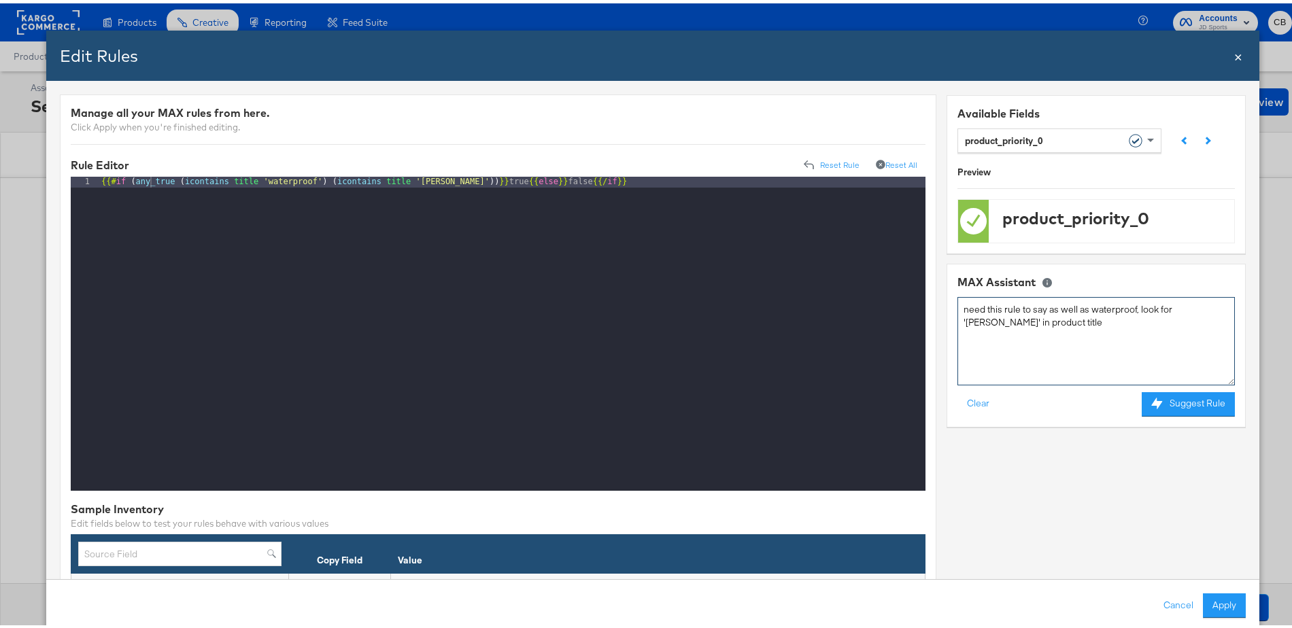
click at [1032, 318] on textarea "need this rule to say as well as waterproof, look for 'gore' in product title" at bounding box center [1096, 338] width 277 height 88
click at [1196, 404] on button "Suggest Rule" at bounding box center [1188, 400] width 93 height 24
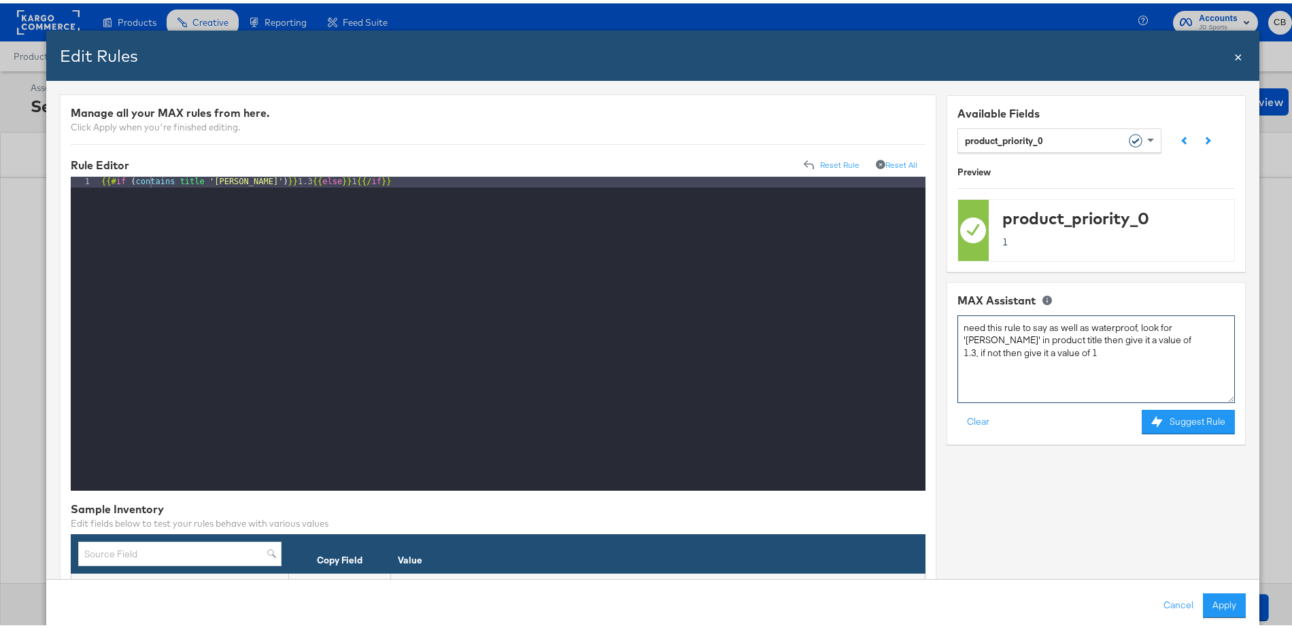
click at [1079, 326] on textarea "need this rule to say as well as waterproof, look for 'gore' in product title t…" at bounding box center [1096, 356] width 277 height 88
click at [1125, 328] on textarea "need this rule to say as well as 'waterproof, look for 'gore' in product title …" at bounding box center [1096, 356] width 277 height 88
drag, startPoint x: 1075, startPoint y: 322, endPoint x: 1034, endPoint y: 323, distance: 40.1
click at [1034, 323] on textarea "need this rule to say as well as 'waterproof' look for 'gore' in product title …" at bounding box center [1096, 356] width 277 height 88
click at [1041, 326] on textarea "need this rule to sayin product title anything that contains 'waterproof' look …" at bounding box center [1096, 356] width 277 height 88
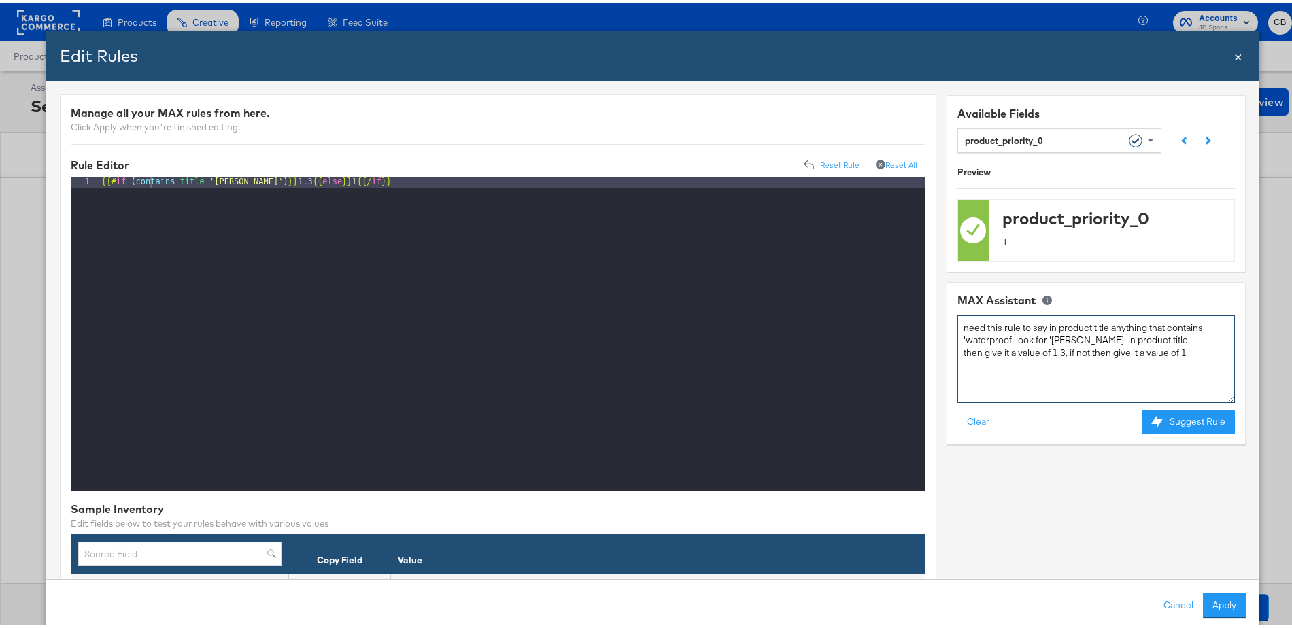
click at [1032, 338] on textarea "need this rule to say in product title anything that contains 'waterproof' look…" at bounding box center [1096, 356] width 277 height 88
type textarea "need this rule to say in product title anything that contains 'waterproof' OR '…"
click at [1166, 413] on button "Suggest Rule" at bounding box center [1188, 419] width 93 height 24
click at [566, 181] on div "{{# if ( any_true ( icontains title 'waterproof' ) ( icontains title 'gore' )) …" at bounding box center [512, 341] width 827 height 337
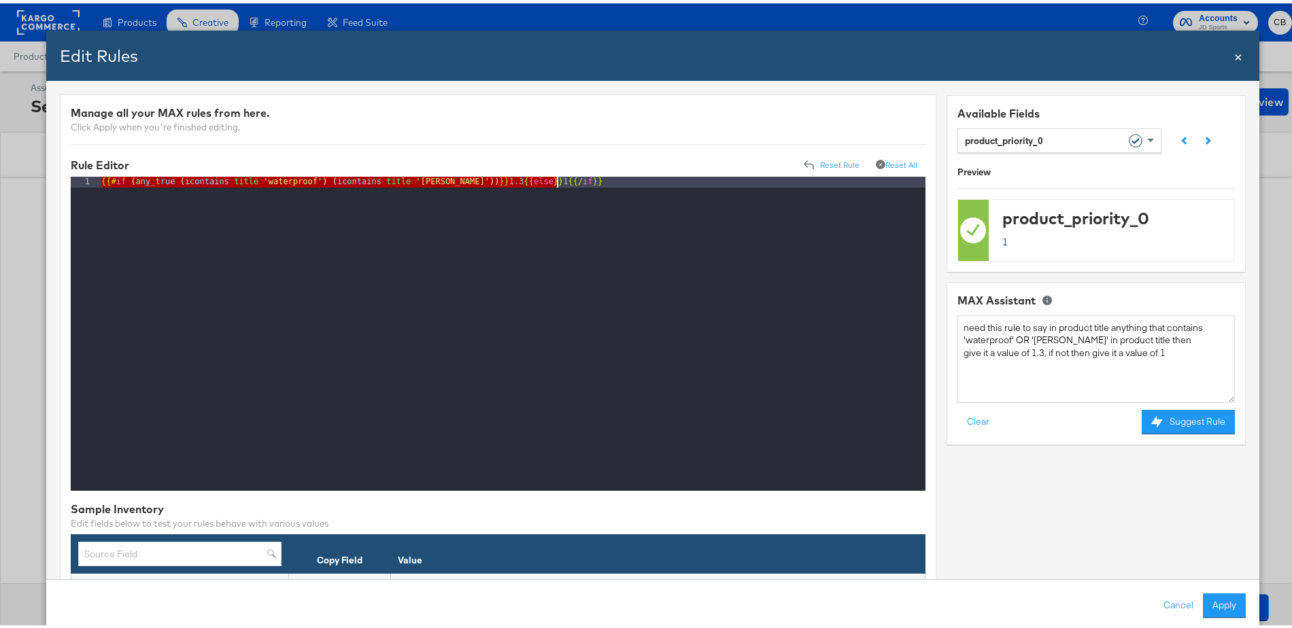
click at [566, 181] on div "{{# if ( any_true ( icontains title 'waterproof' ) ( icontains title 'gore' )) …" at bounding box center [512, 341] width 827 height 337
click at [1217, 56] on div "Edit Rules" at bounding box center [646, 52] width 1173 height 23
click at [1234, 56] on span "×" at bounding box center [1238, 52] width 8 height 18
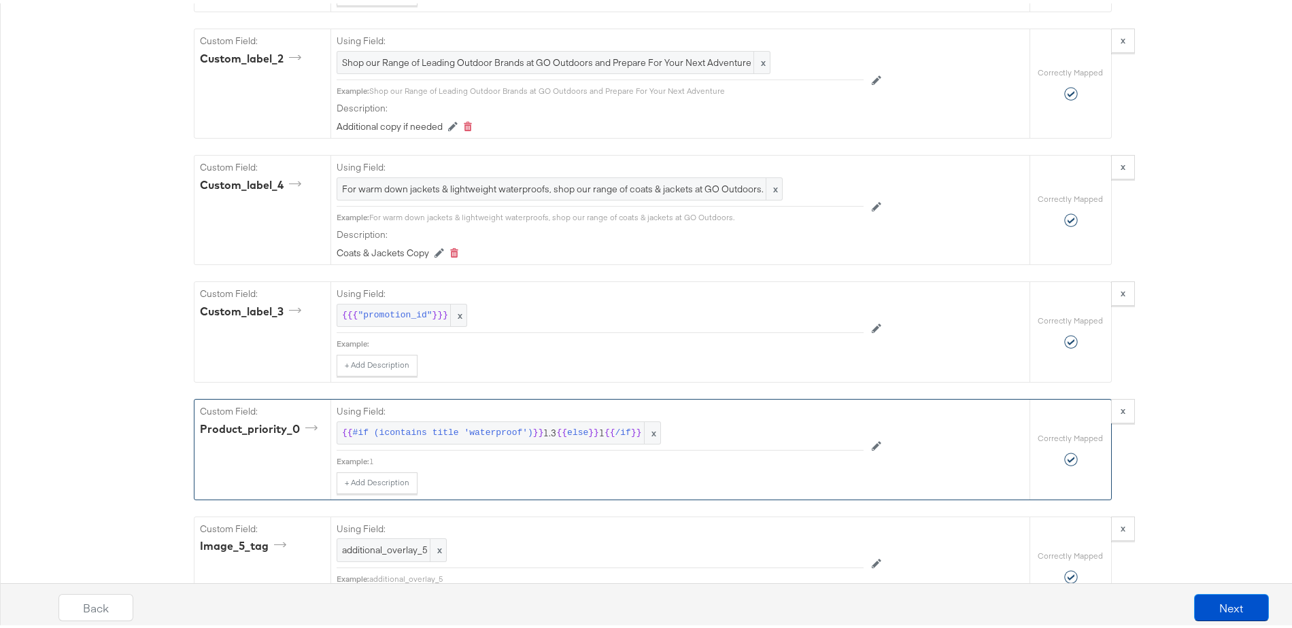
scroll to position [1899, 0]
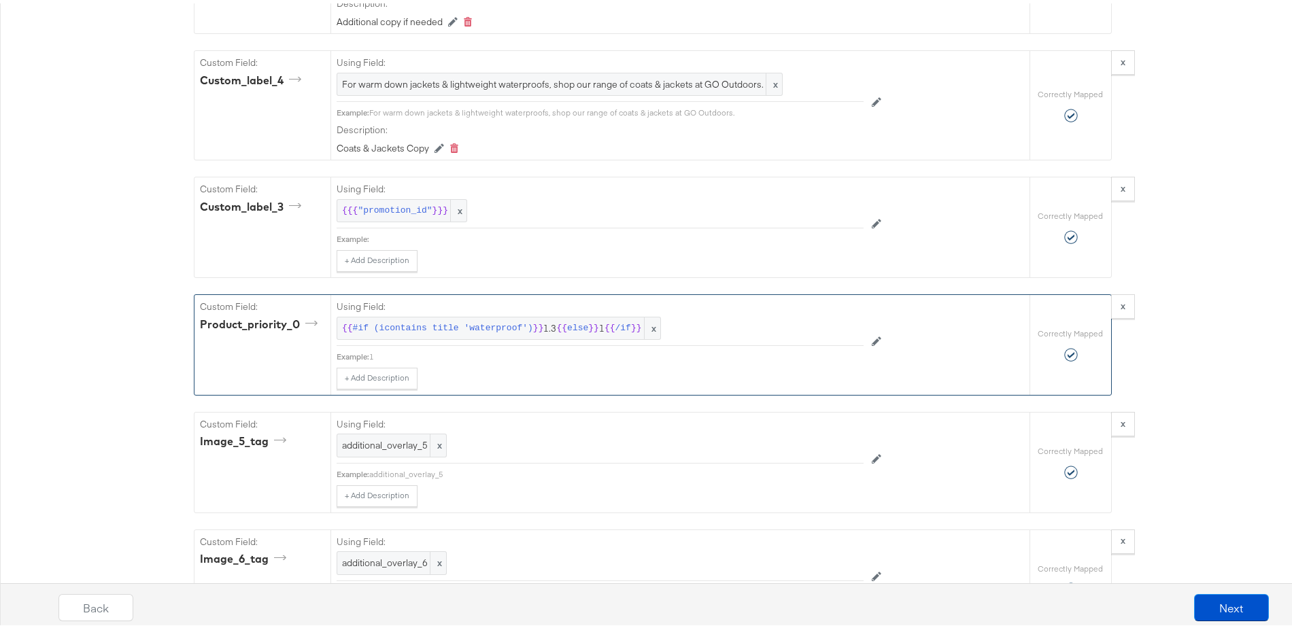
click at [554, 310] on label "Using Field:" at bounding box center [600, 303] width 527 height 13
click at [567, 332] on span "else" at bounding box center [577, 325] width 21 height 13
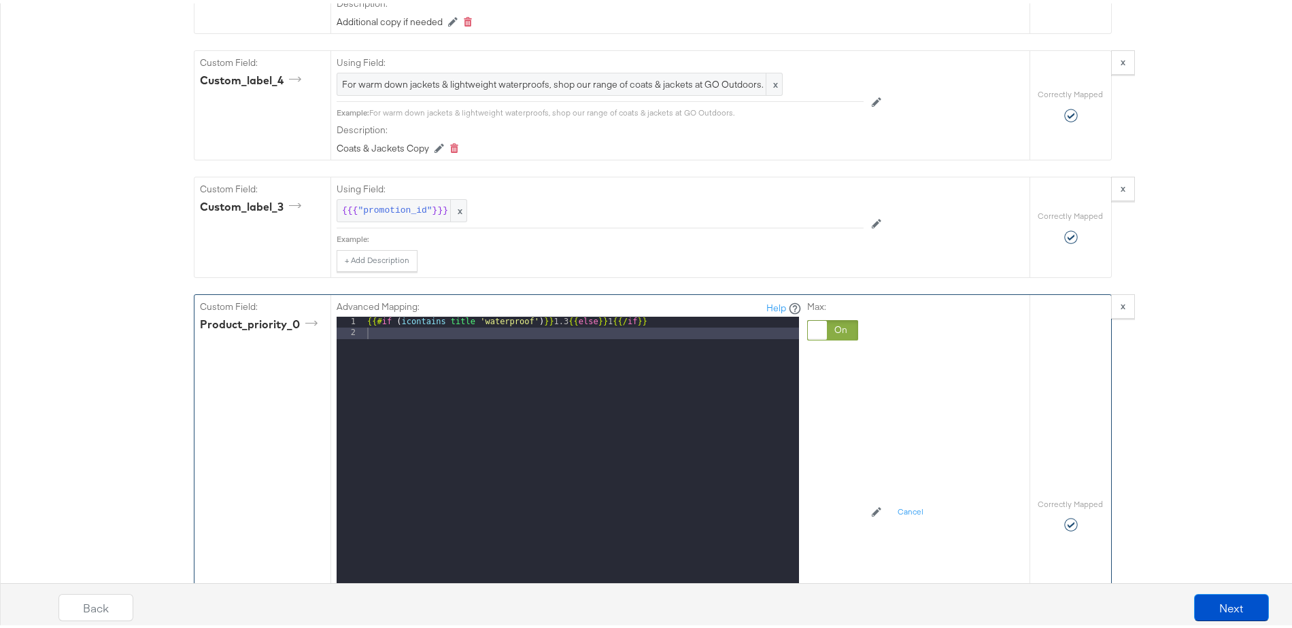
click at [592, 343] on div "{{# if ( icontains title 'waterproof' ) }} 1.3 {{ else }} 1 {{/ if }}" at bounding box center [582, 495] width 435 height 362
click at [666, 325] on div "{{# if ( icontains title 'waterproof' ) }} 1.3 {{ else }} 1 {{/ if }}" at bounding box center [582, 495] width 435 height 362
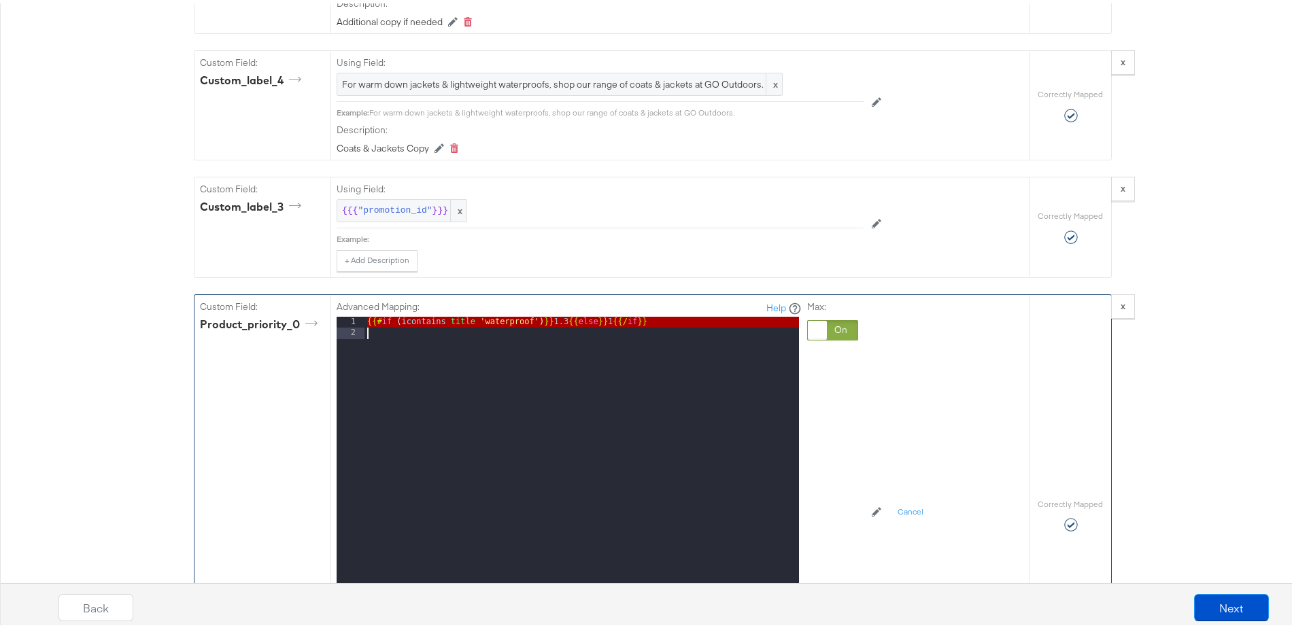
click at [666, 325] on div "{{# if ( icontains title 'waterproof' ) }} 1.3 {{ else }} 1 {{/ if }}" at bounding box center [582, 495] width 435 height 362
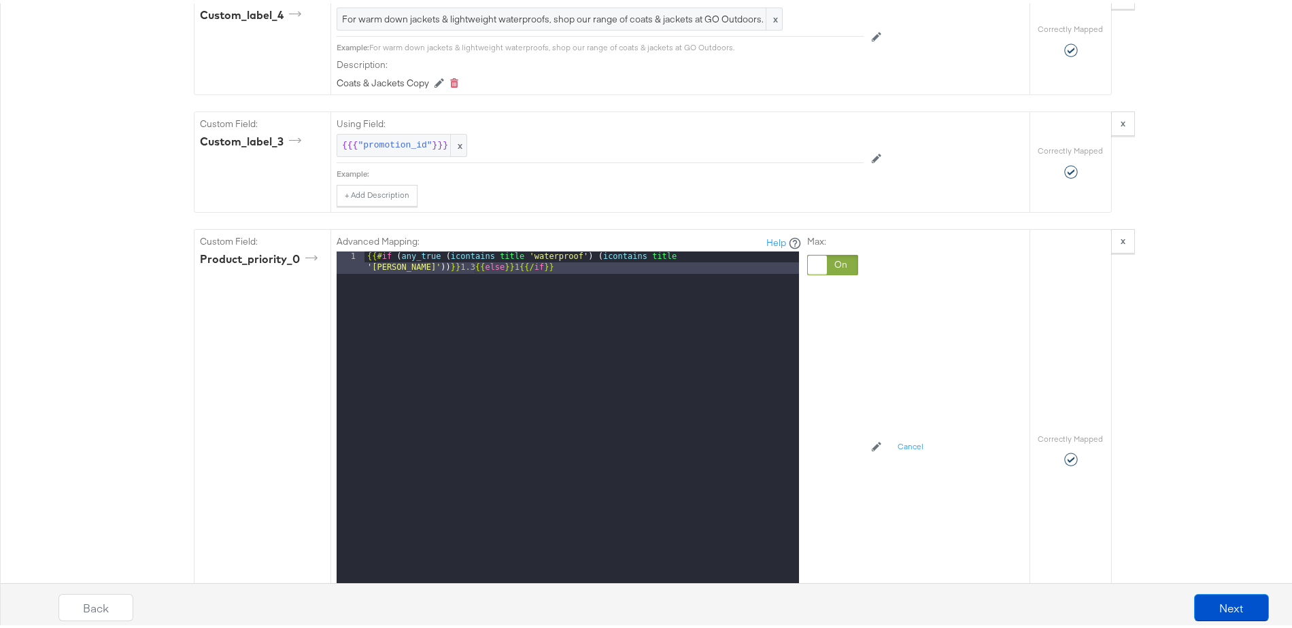
scroll to position [2138, 0]
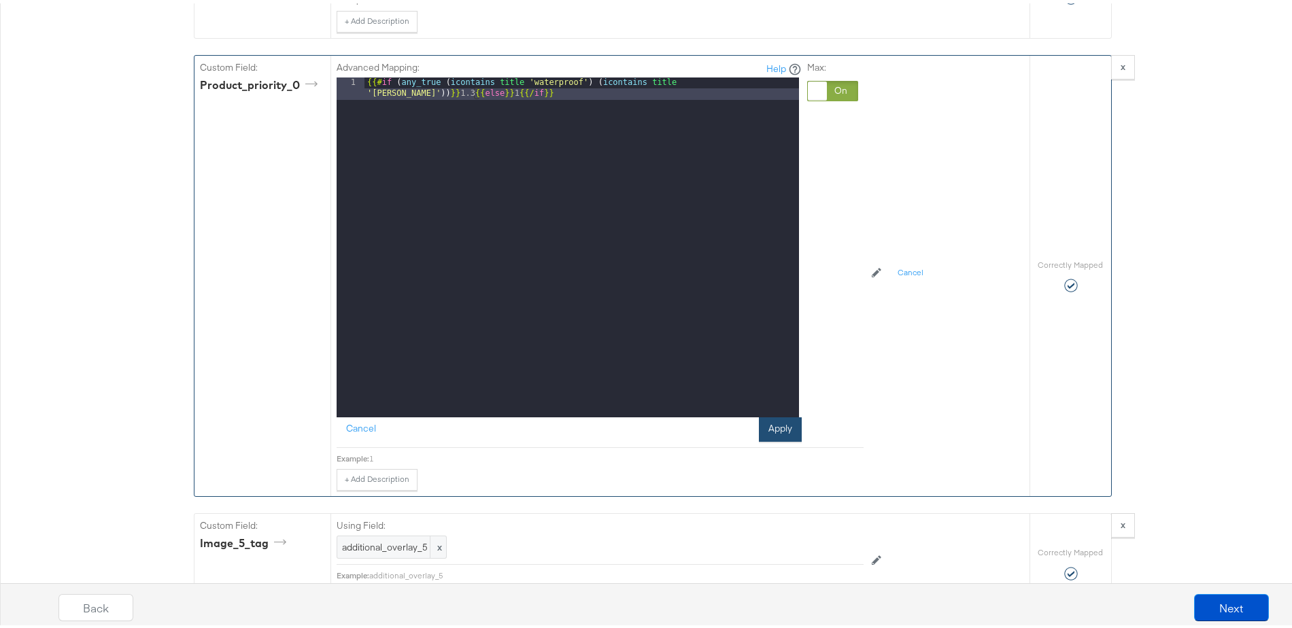
click at [771, 439] on button "Apply" at bounding box center [780, 426] width 43 height 24
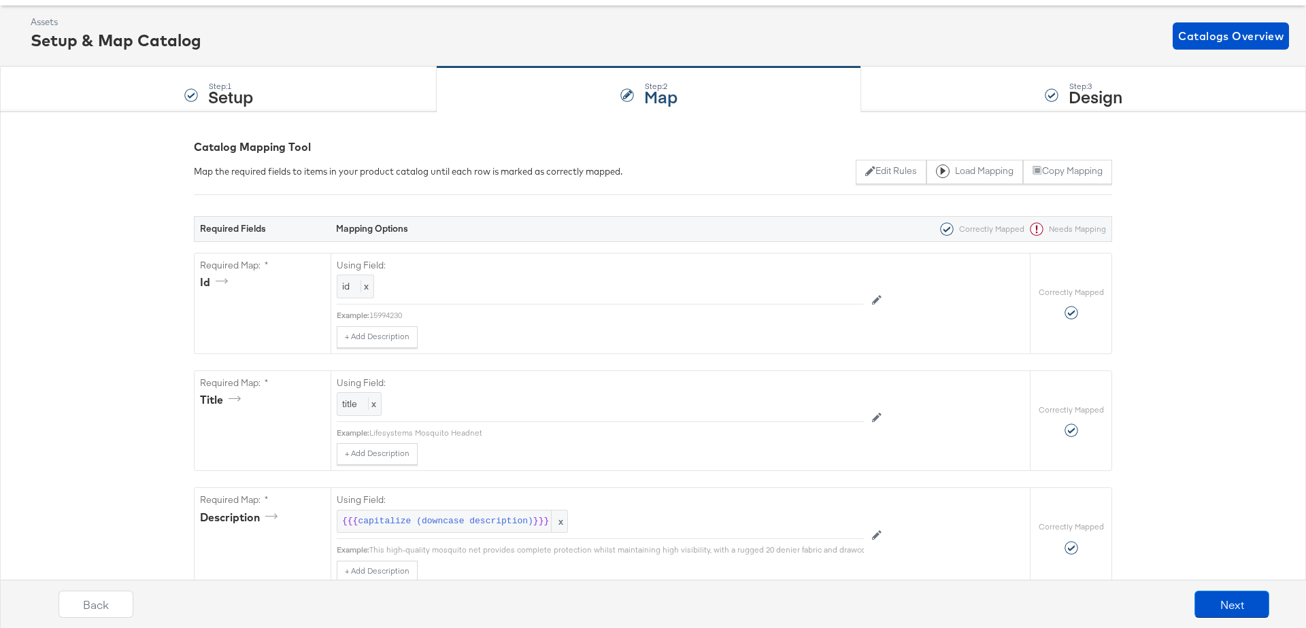
scroll to position [0, 0]
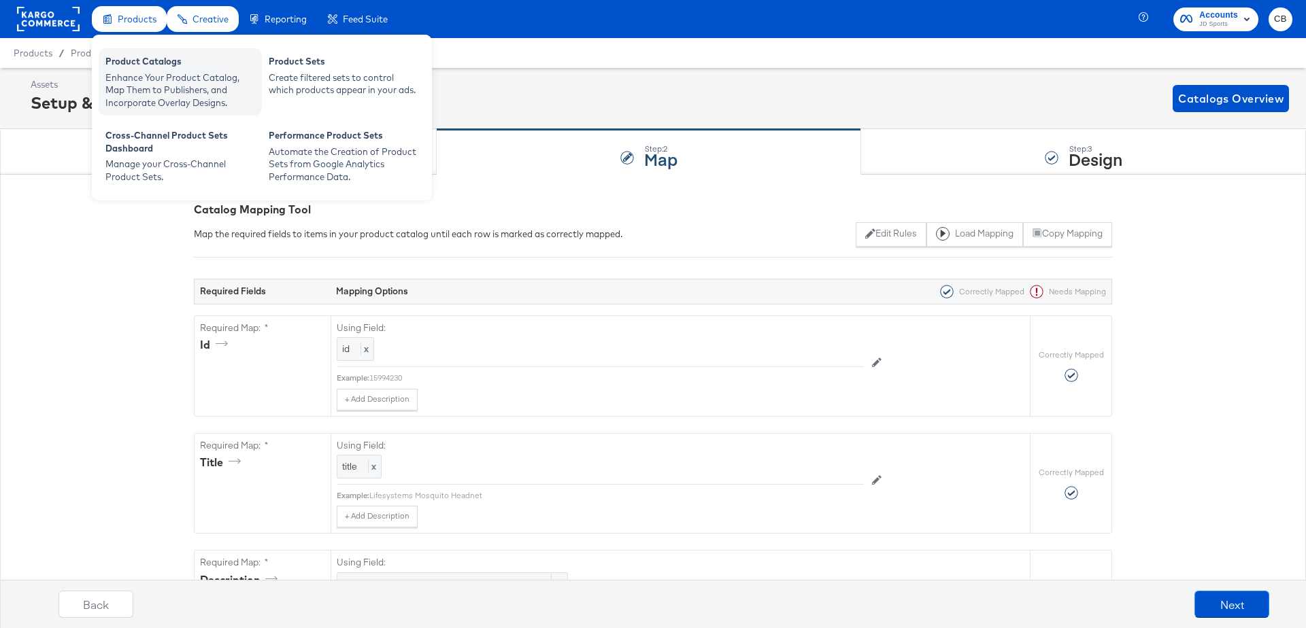
click at [141, 94] on div "Enhance Your Product Catalog, Map Them to Publishers, and Incorporate Overlay D…" at bounding box center [180, 90] width 150 height 38
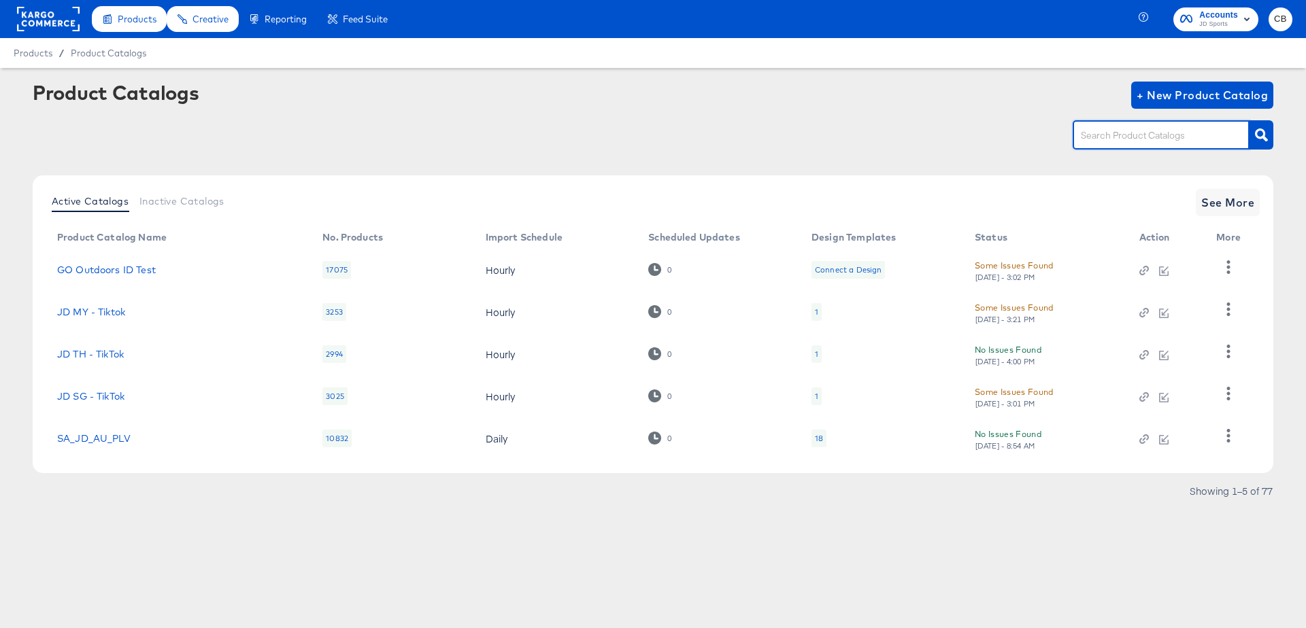
click at [1125, 135] on input "text" at bounding box center [1150, 136] width 145 height 16
type input "main"
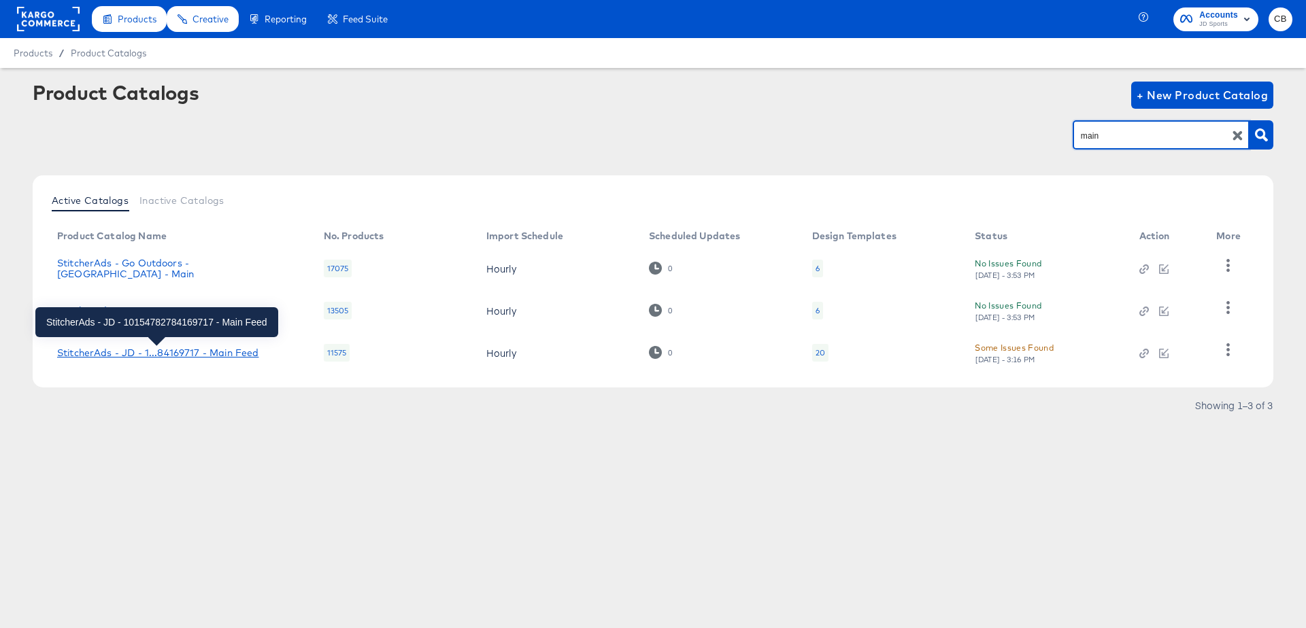
click at [215, 354] on div "StitcherAds - JD - 1...84169717 - Main Feed" at bounding box center [157, 353] width 201 height 11
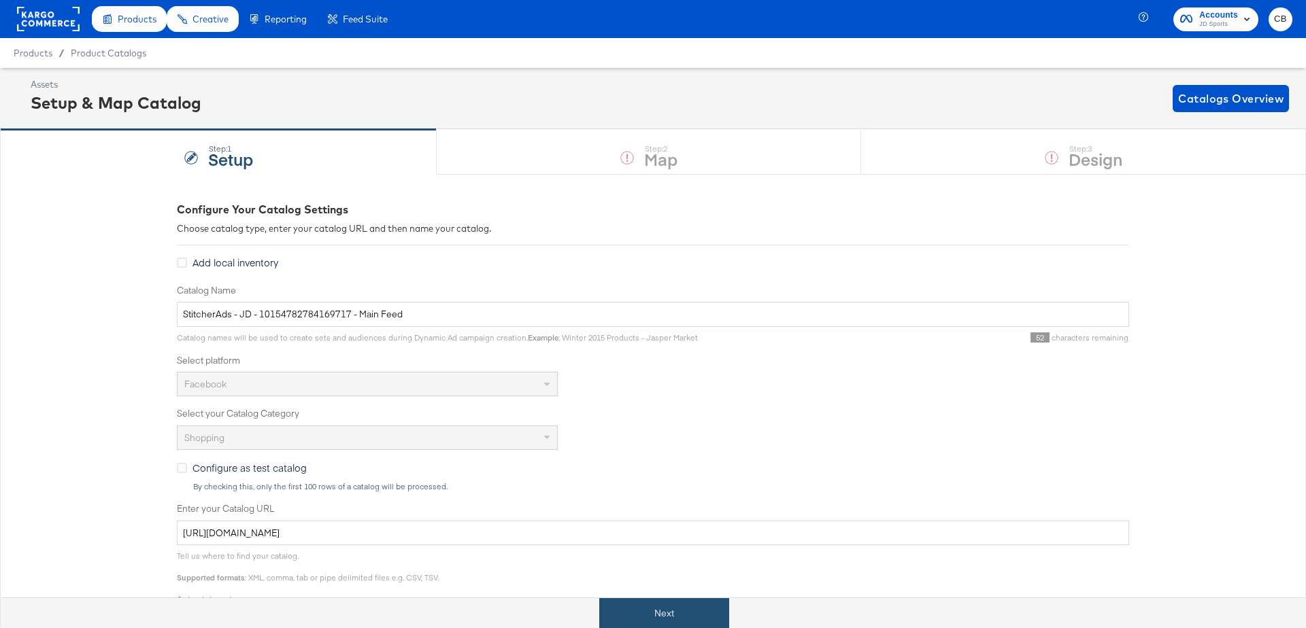
click at [654, 616] on button "Next" at bounding box center [664, 613] width 130 height 31
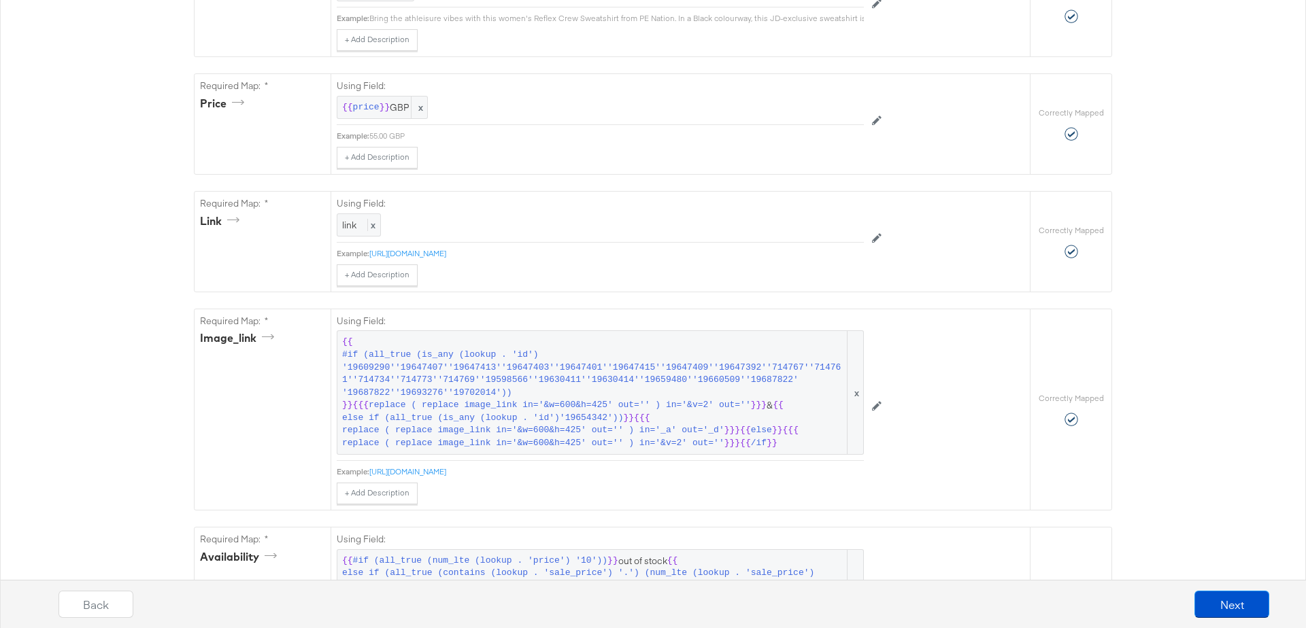
scroll to position [613, 0]
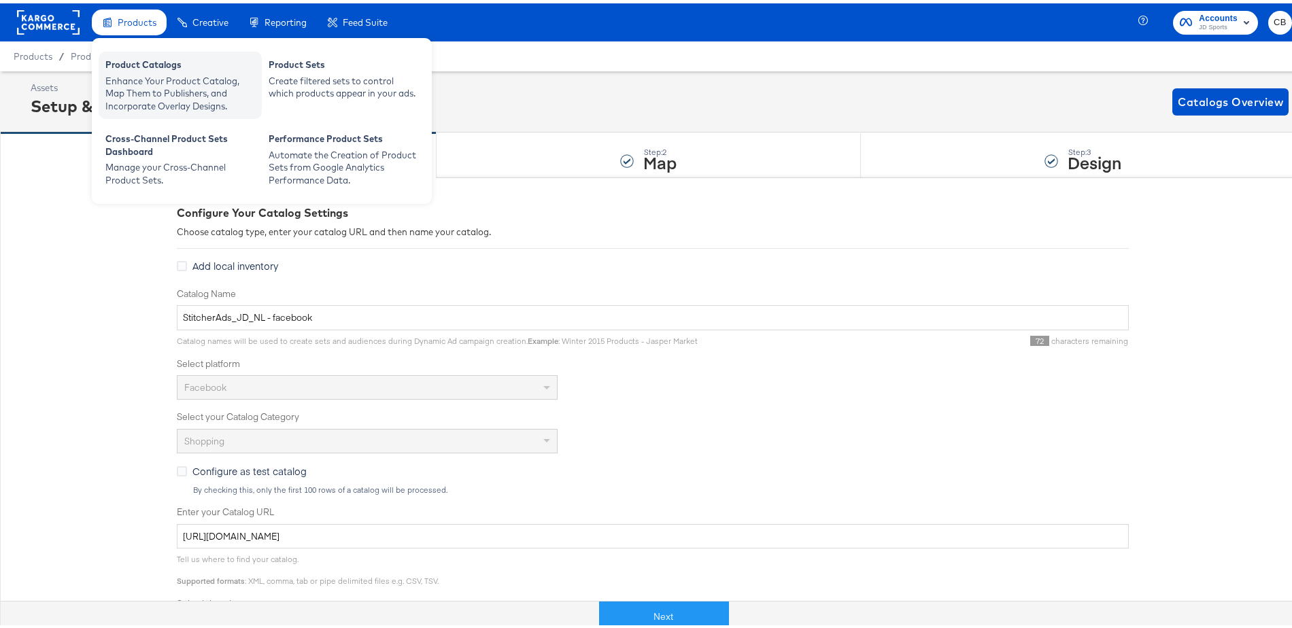
click at [152, 76] on div "Enhance Your Product Catalog, Map Them to Publishers, and Incorporate Overlay D…" at bounding box center [180, 90] width 150 height 38
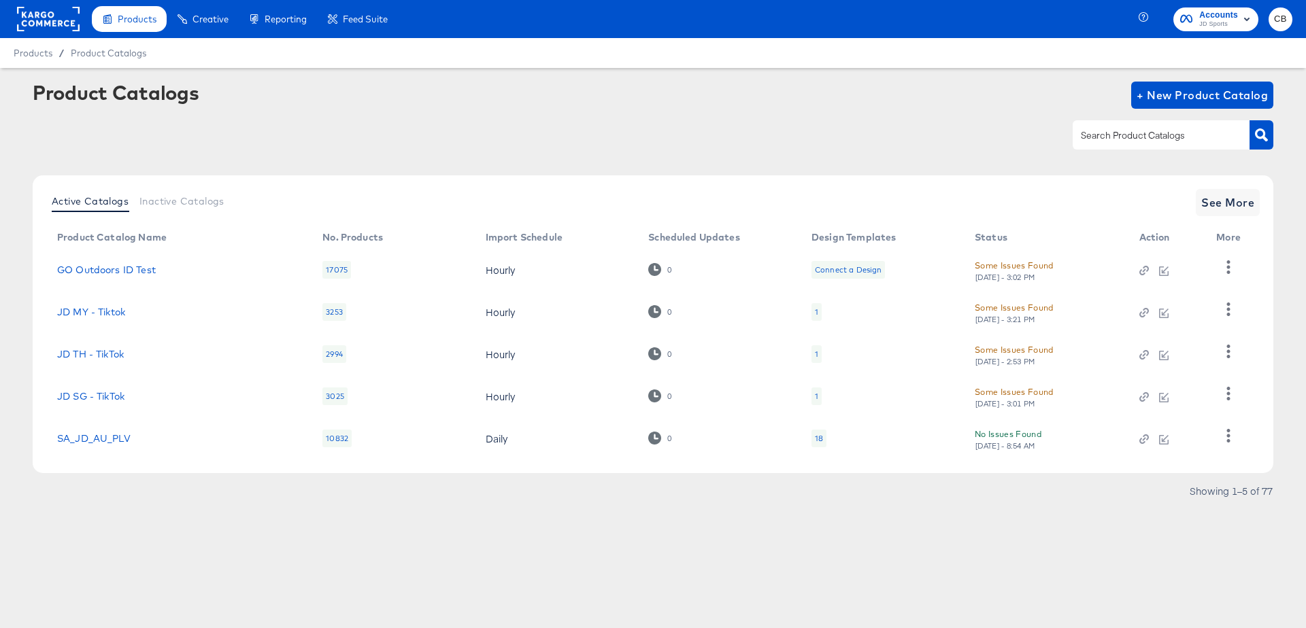
click at [1141, 141] on input "text" at bounding box center [1150, 136] width 145 height 16
type input "test"
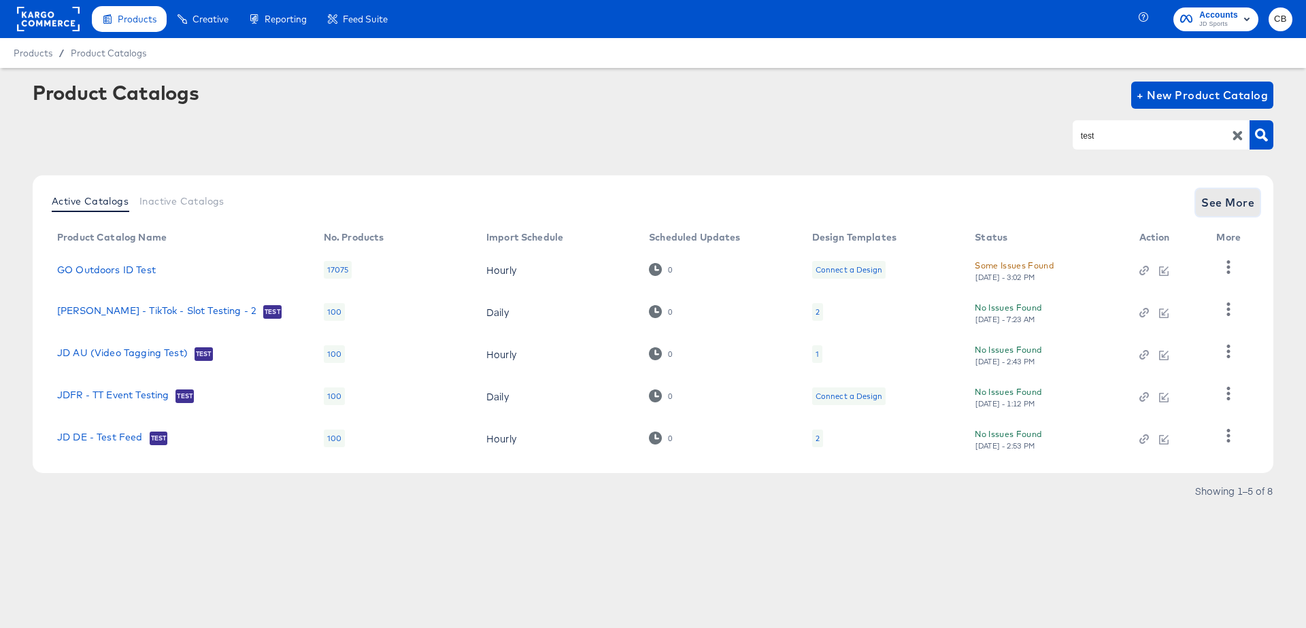
click at [1221, 193] on span "See More" at bounding box center [1227, 202] width 53 height 19
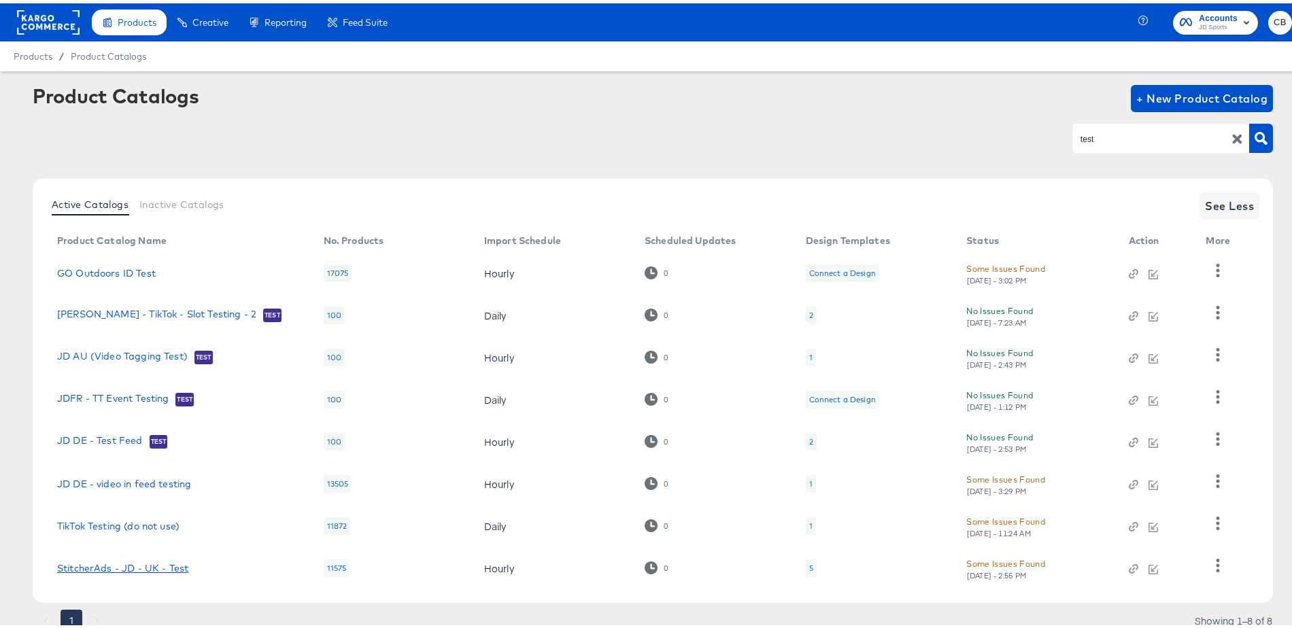
click at [168, 564] on link "StitcherAds - JD - UK - Test" at bounding box center [122, 565] width 131 height 11
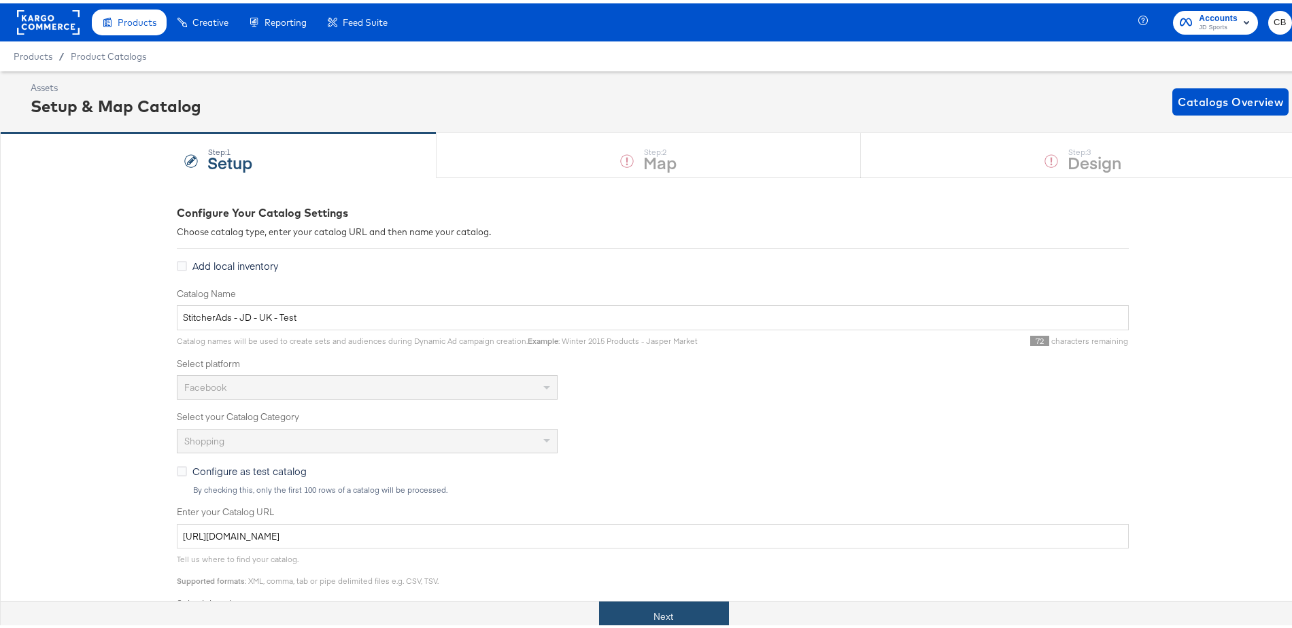
click at [675, 603] on button "Next" at bounding box center [664, 613] width 130 height 31
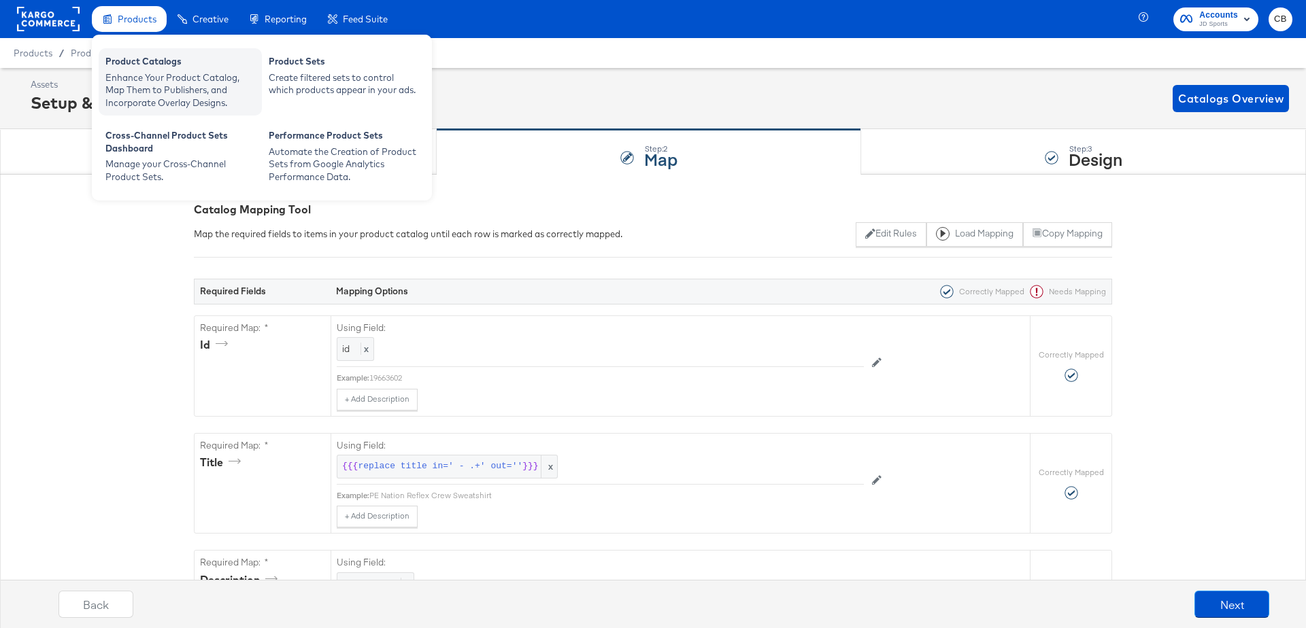
click at [140, 82] on div "Enhance Your Product Catalog, Map Them to Publishers, and Incorporate Overlay D…" at bounding box center [180, 90] width 150 height 38
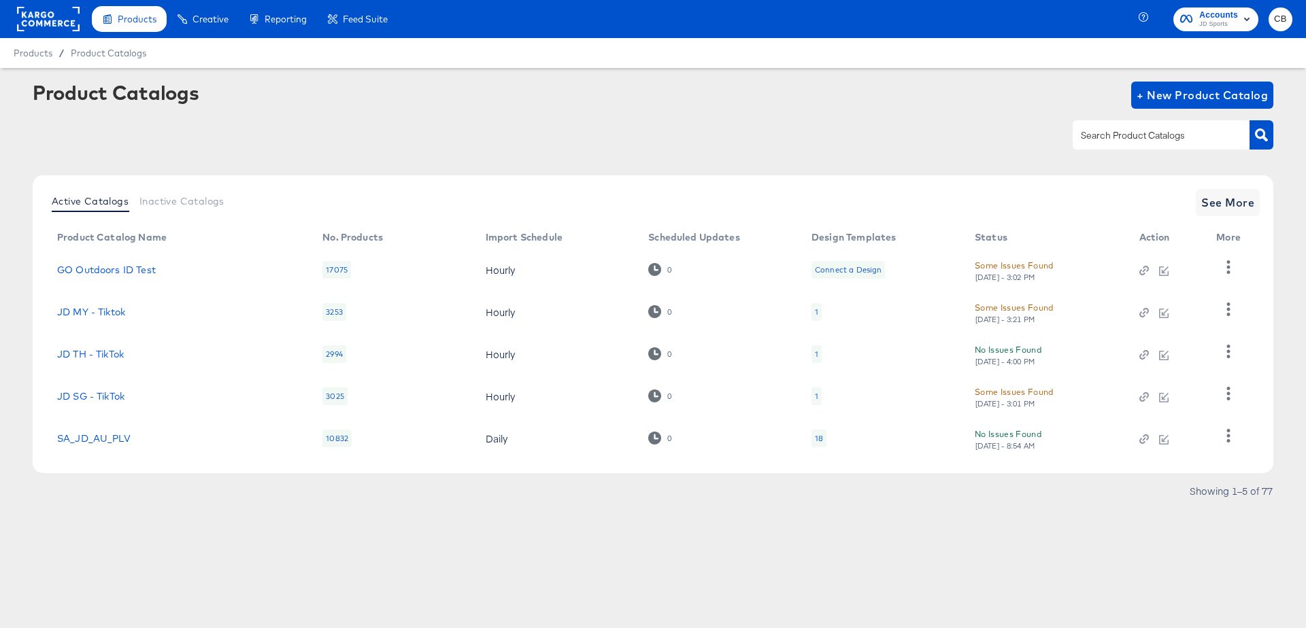
click at [1122, 140] on input "text" at bounding box center [1150, 136] width 145 height 16
type input "main"
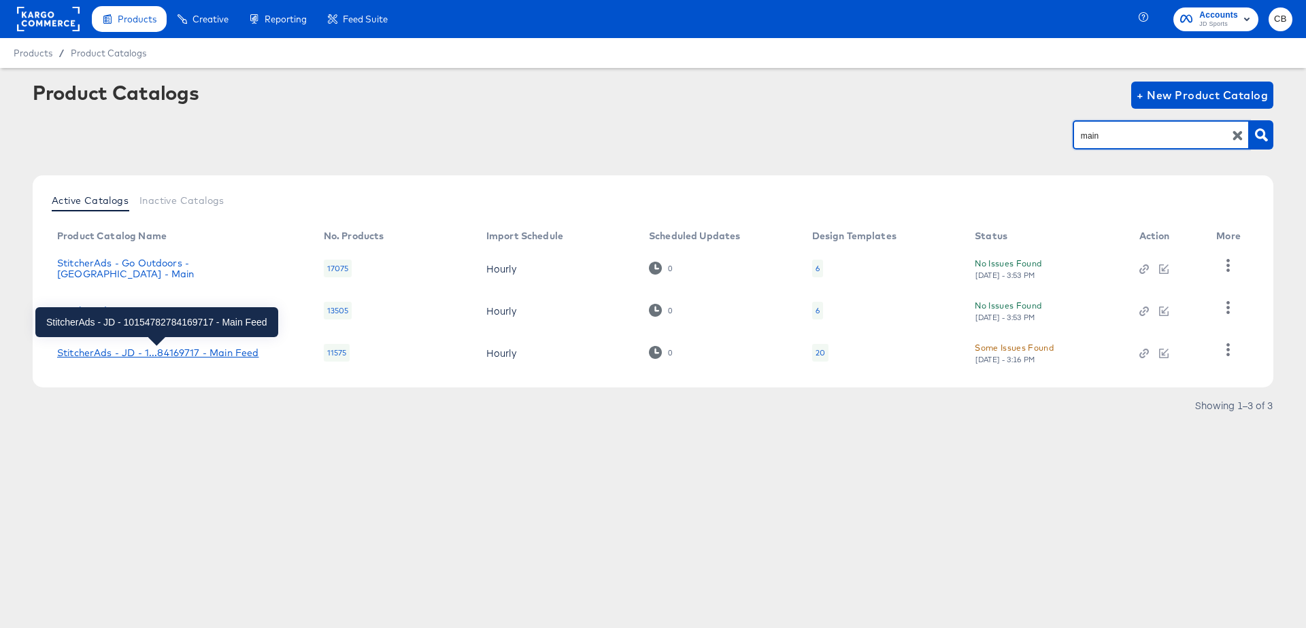
click at [194, 354] on div "StitcherAds - JD - 1...84169717 - Main Feed" at bounding box center [157, 353] width 201 height 11
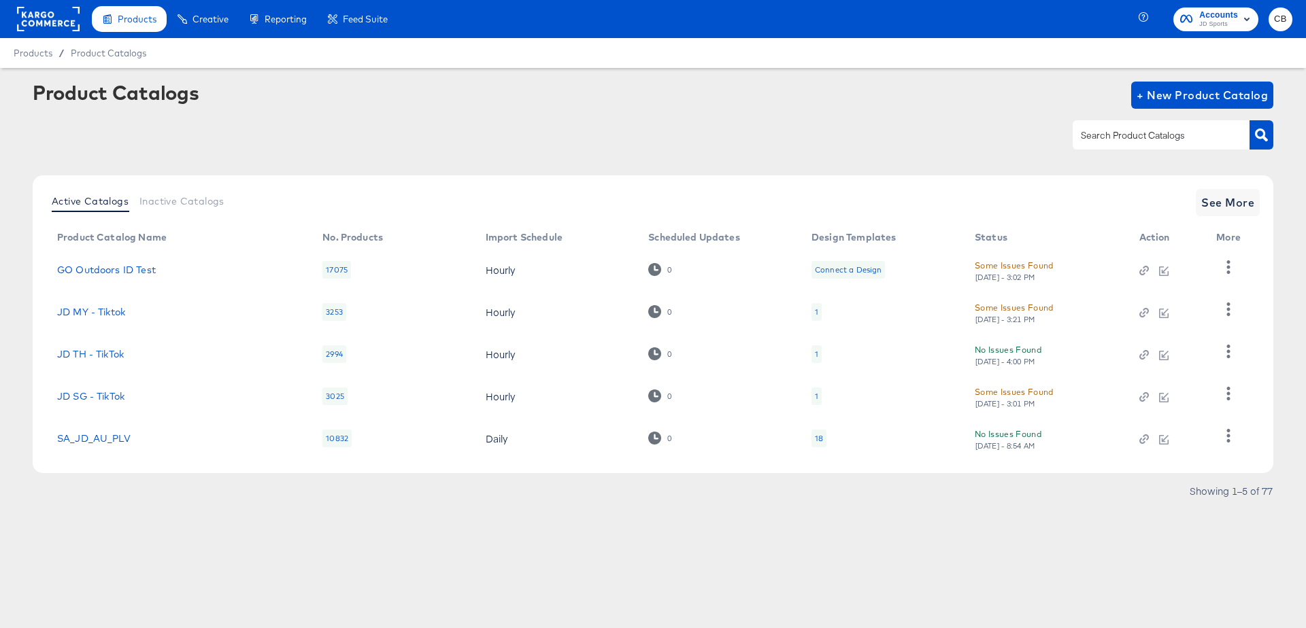
click at [1102, 136] on input "text" at bounding box center [1150, 136] width 145 height 16
type input "main"
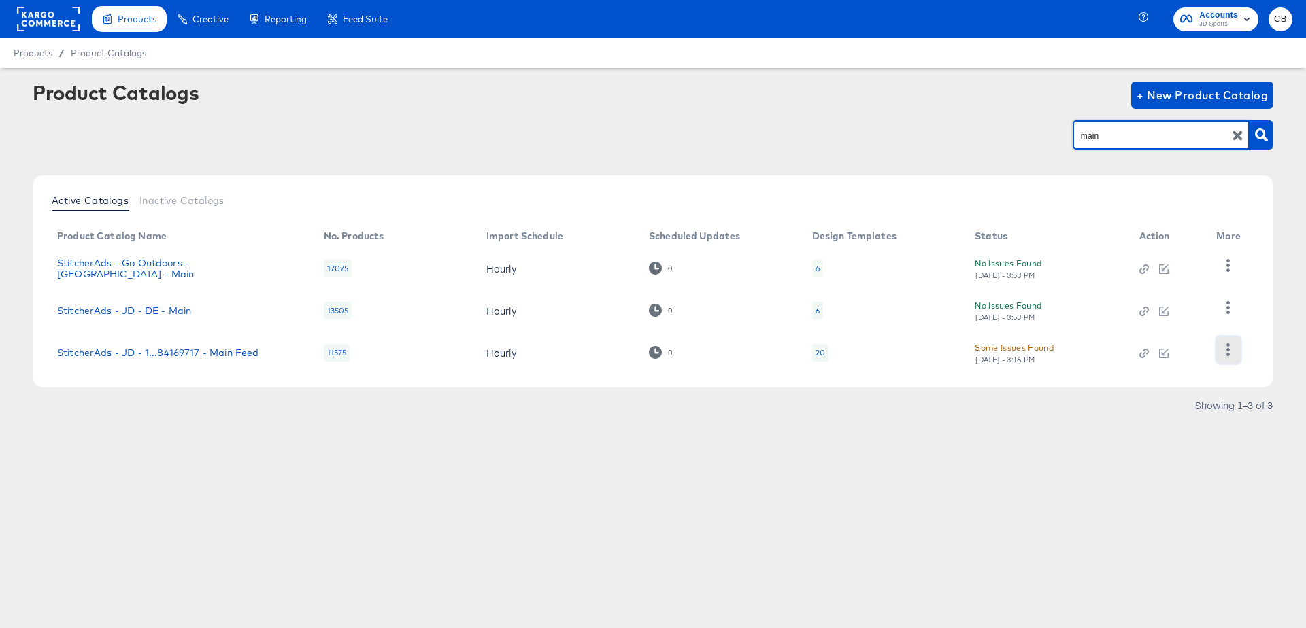
click at [1234, 352] on icon "button" at bounding box center [1227, 349] width 13 height 13
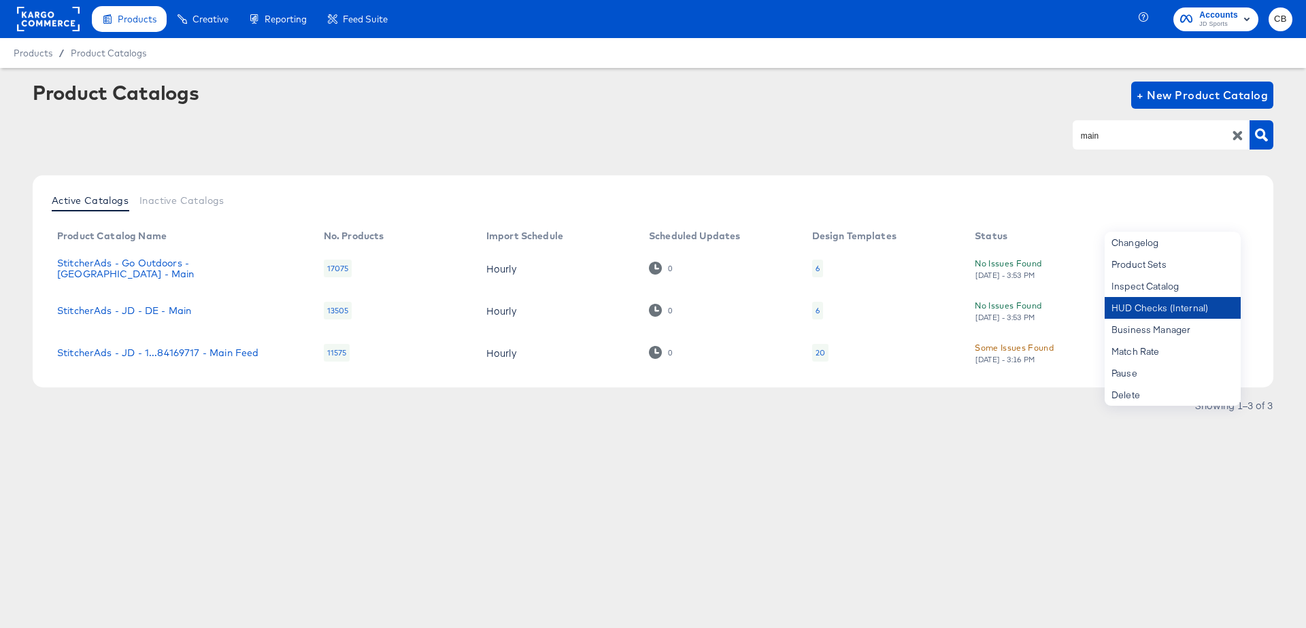
click at [1145, 312] on div "HUD Checks (Internal)" at bounding box center [1173, 308] width 136 height 22
